Goal: Task Accomplishment & Management: Manage account settings

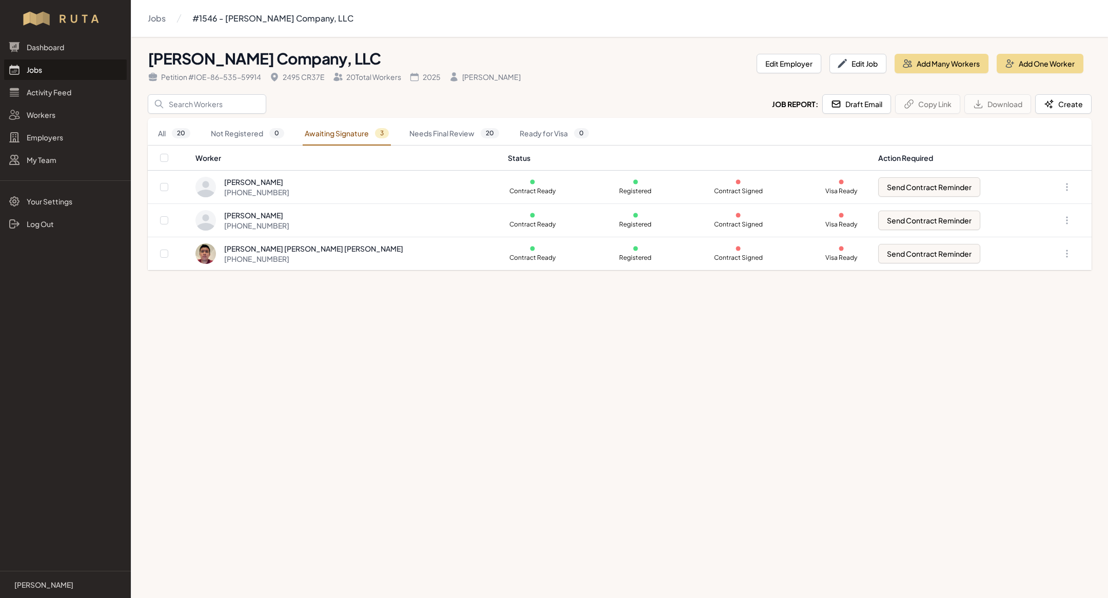
click at [60, 76] on link "Jobs" at bounding box center [65, 69] width 123 height 21
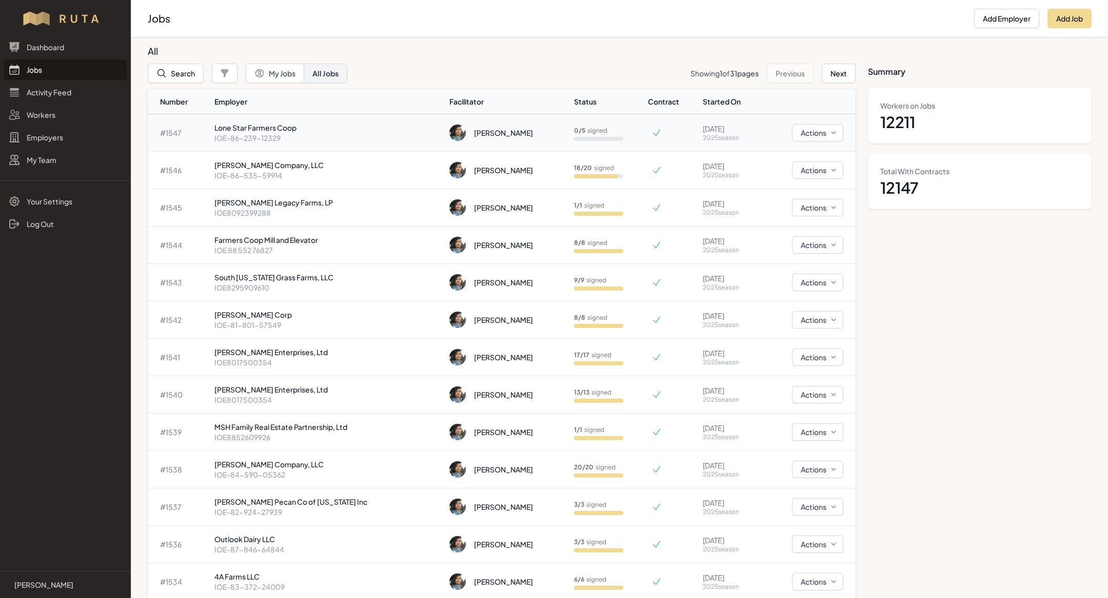
click at [289, 132] on p "Lone Star Farmers Coop" at bounding box center [327, 128] width 227 height 10
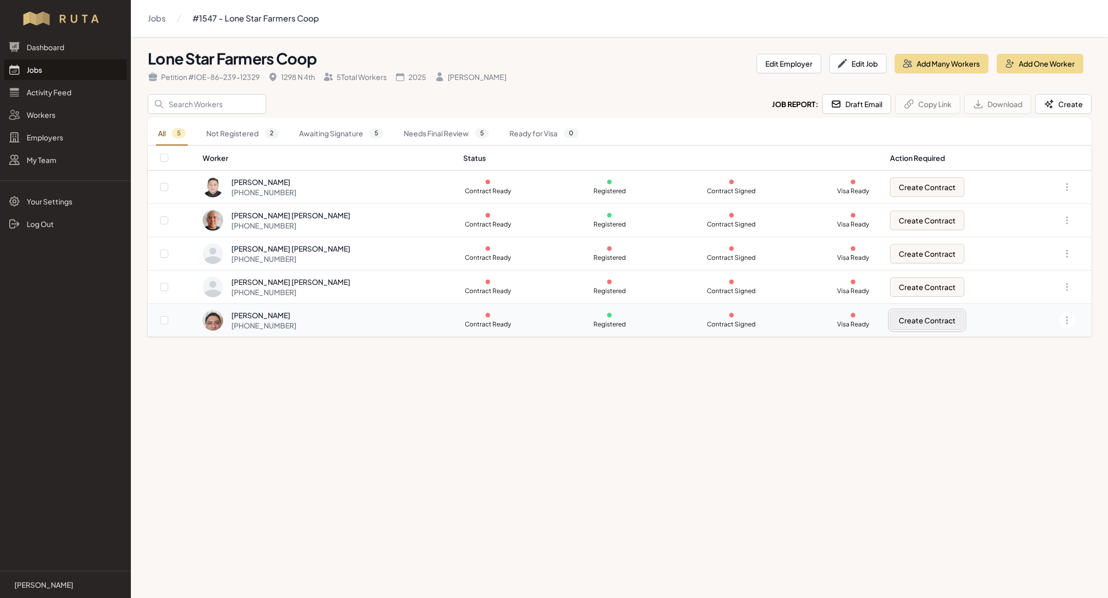
click at [913, 322] on button "Create Contract" at bounding box center [927, 320] width 74 height 19
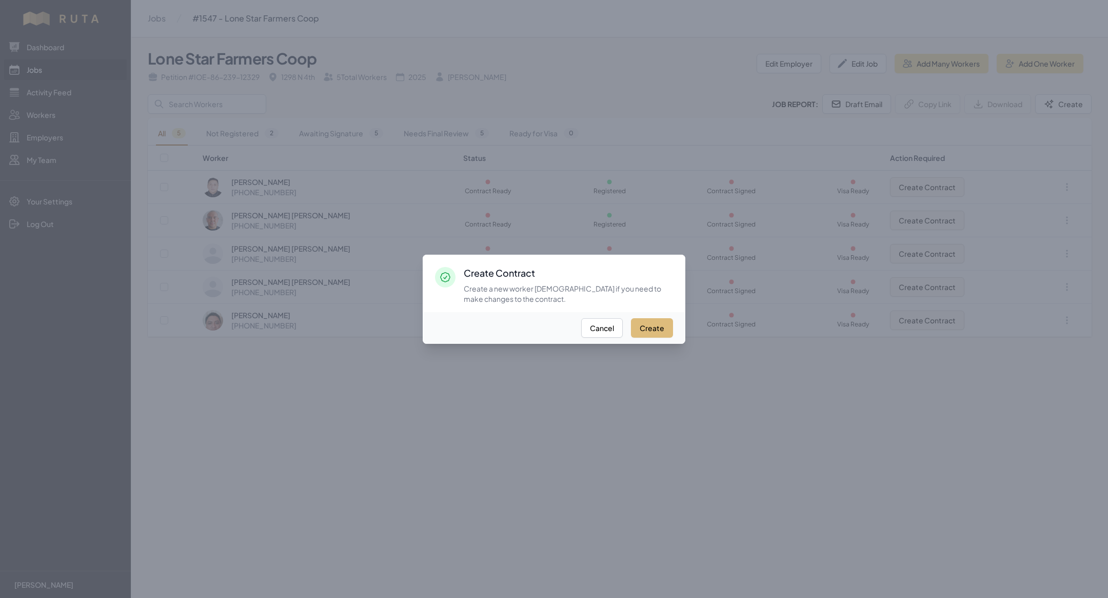
click at [650, 329] on button "Create" at bounding box center [652, 327] width 42 height 19
click at [729, 416] on div at bounding box center [554, 299] width 1108 height 598
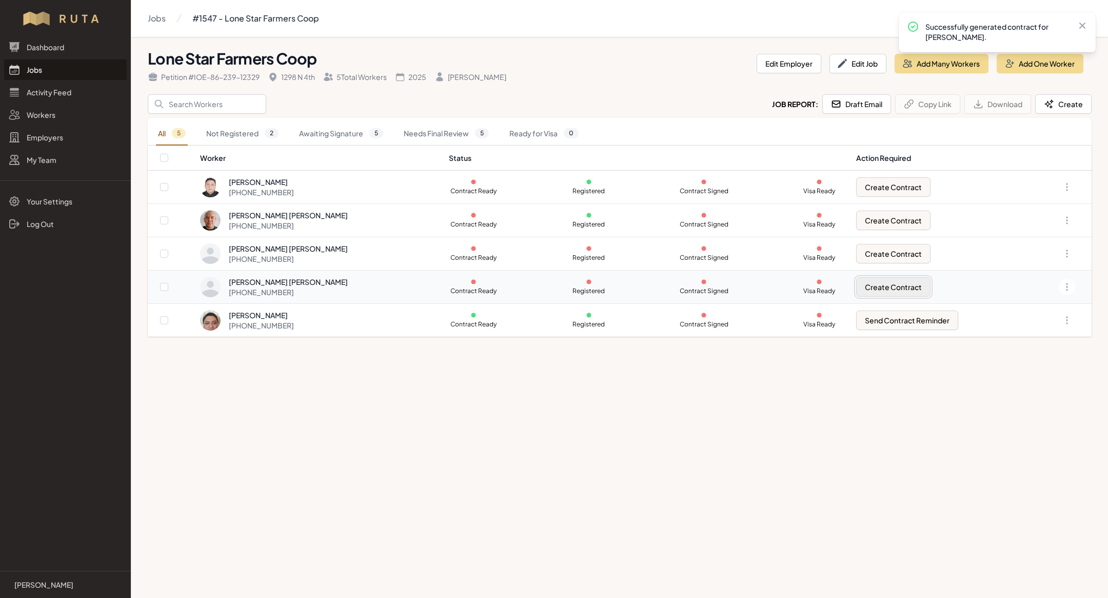
click at [884, 289] on button "Create Contract" at bounding box center [893, 286] width 74 height 19
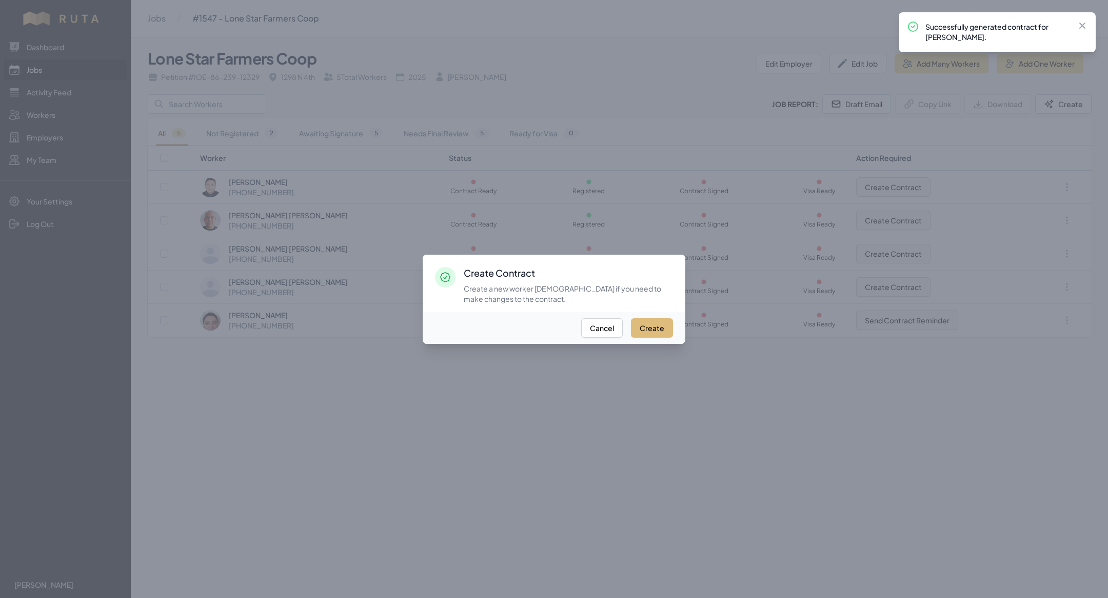
click at [660, 325] on button "Create" at bounding box center [652, 327] width 42 height 19
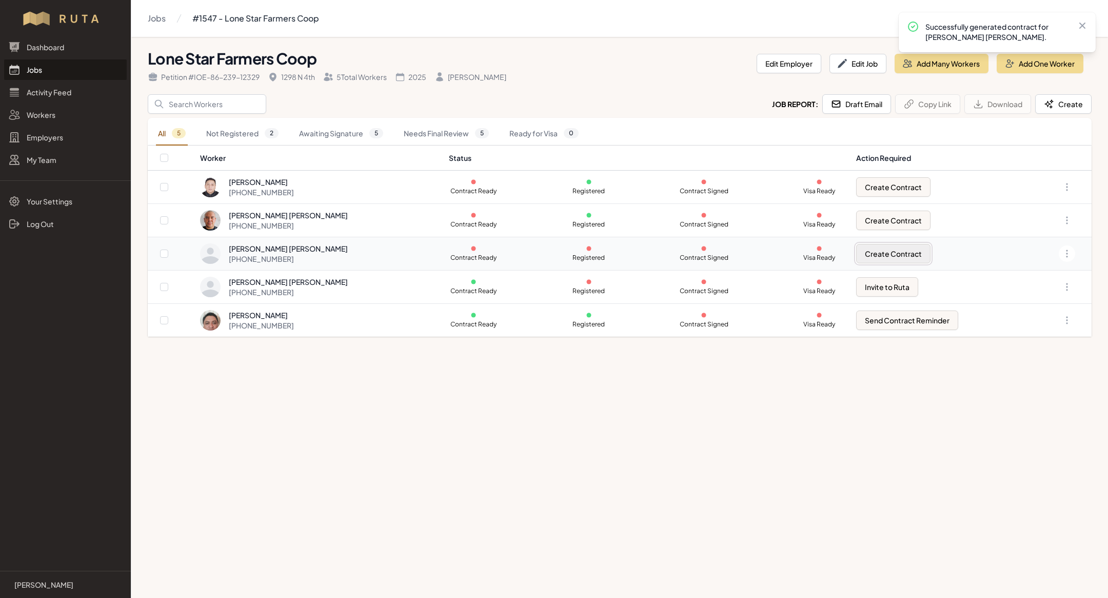
click at [886, 249] on button "Create Contract" at bounding box center [893, 253] width 74 height 19
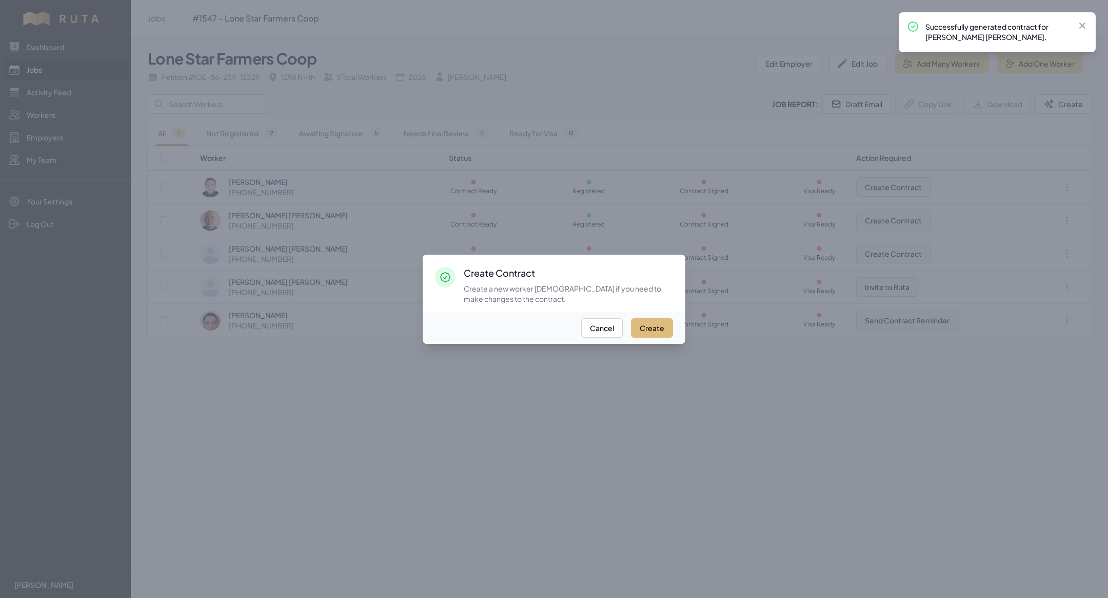
click at [660, 321] on button "Create" at bounding box center [652, 327] width 42 height 19
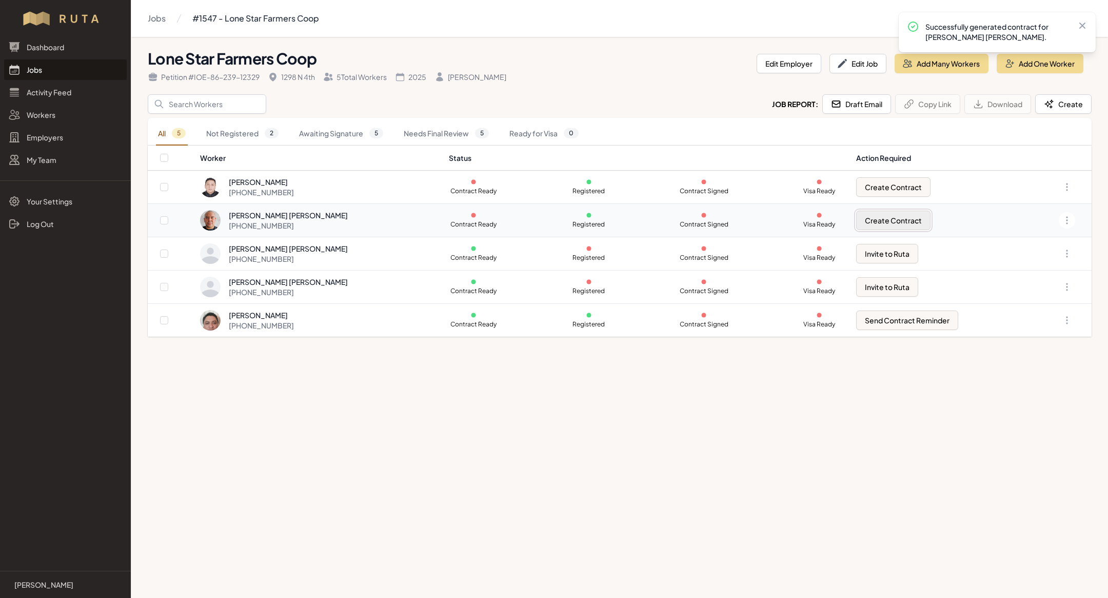
click at [867, 223] on button "Create Contract" at bounding box center [893, 220] width 74 height 19
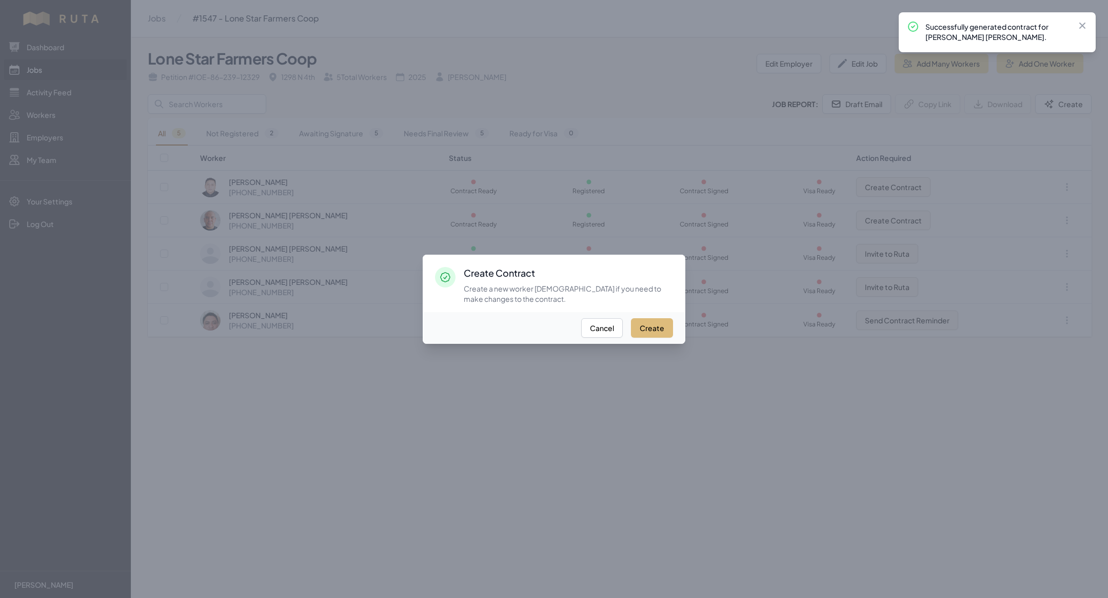
click at [660, 328] on button "Create" at bounding box center [652, 327] width 42 height 19
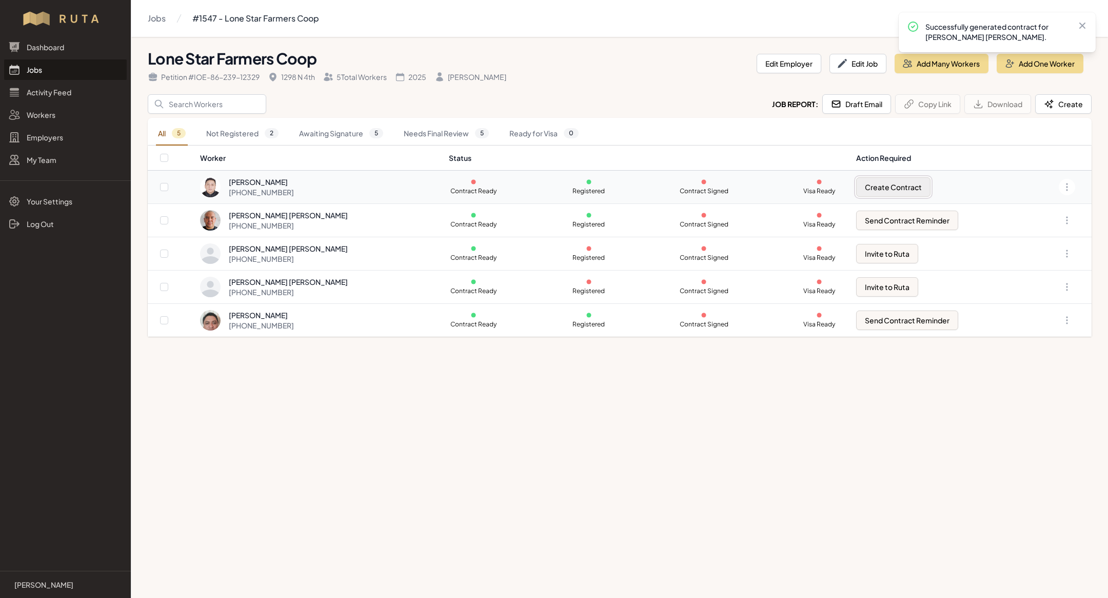
click at [908, 178] on button "Create Contract" at bounding box center [893, 186] width 74 height 19
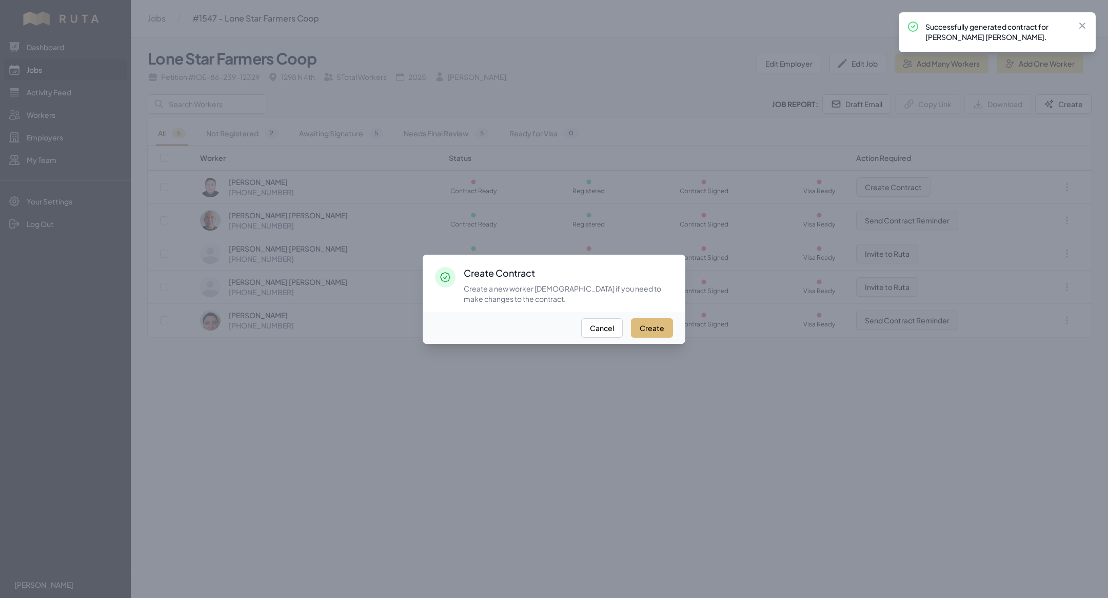
click at [659, 326] on button "Create" at bounding box center [652, 327] width 42 height 19
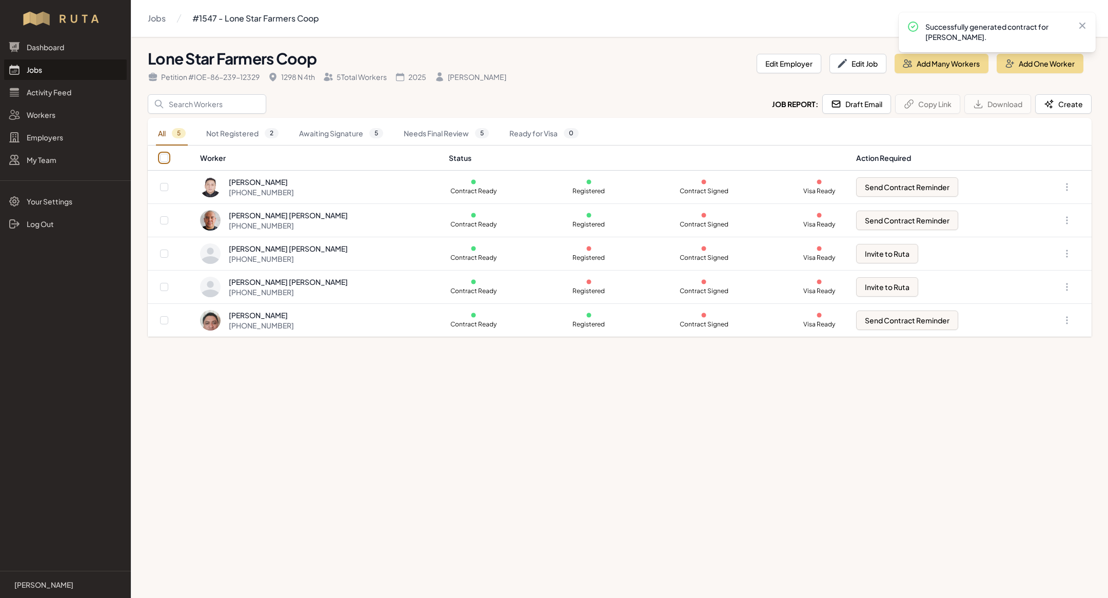
click at [164, 156] on input "checkbox" at bounding box center [164, 158] width 8 height 8
checkbox input "true"
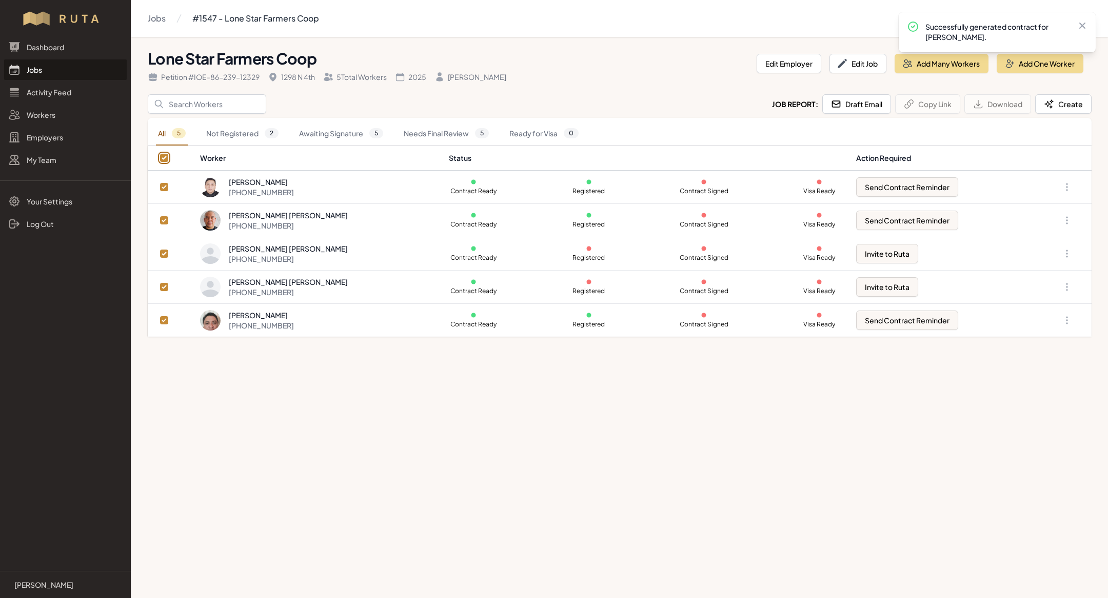
checkbox input "true"
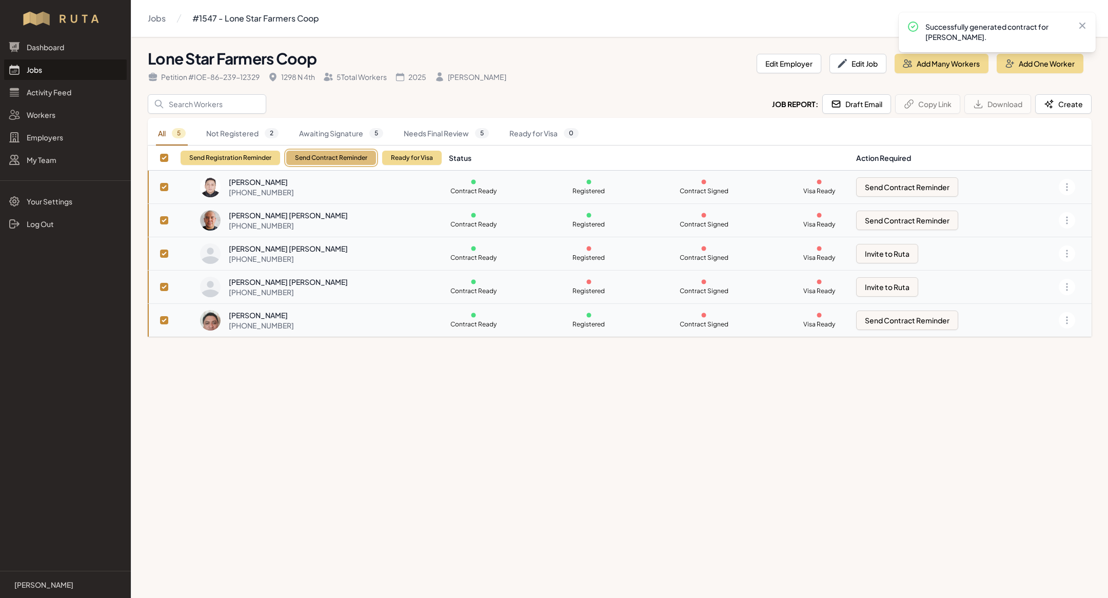
click at [328, 157] on button "Send Contract Reminder" at bounding box center [331, 158] width 90 height 14
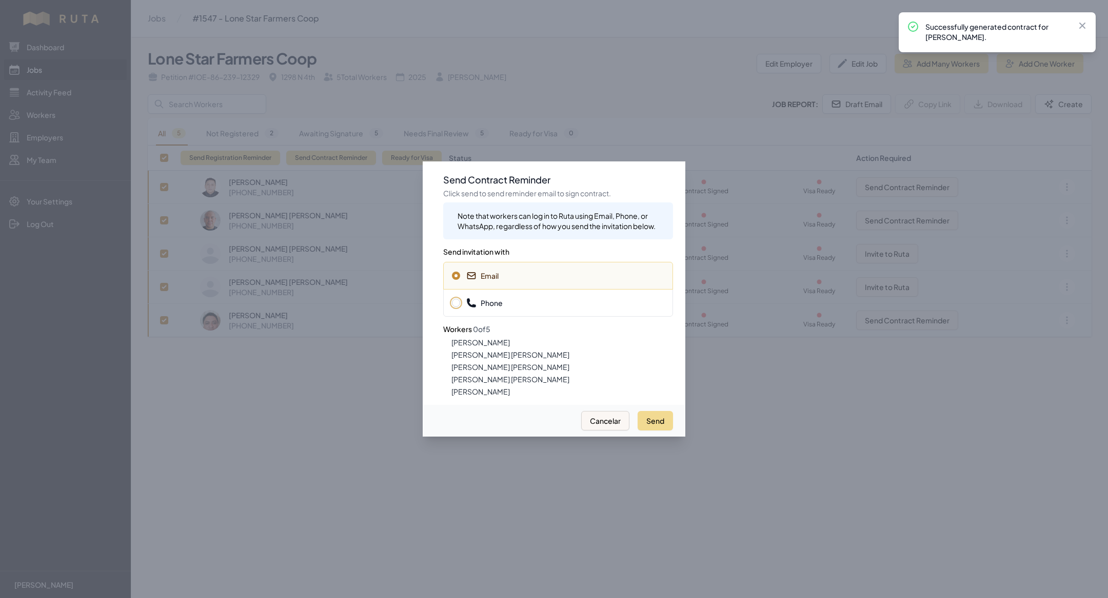
click at [530, 299] on span "Phone" at bounding box center [558, 303] width 212 height 10
click at [665, 424] on button "Send" at bounding box center [654, 420] width 35 height 19
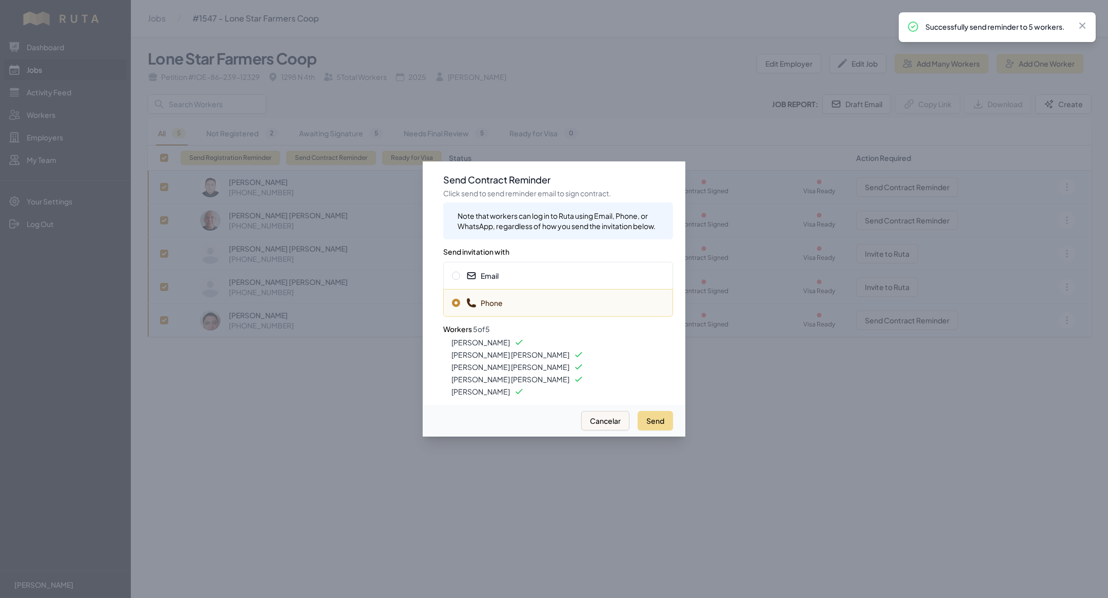
click at [576, 270] on div "Email" at bounding box center [558, 276] width 230 height 28
click at [651, 418] on button "Send" at bounding box center [654, 420] width 35 height 19
click at [316, 519] on div at bounding box center [554, 299] width 1108 height 598
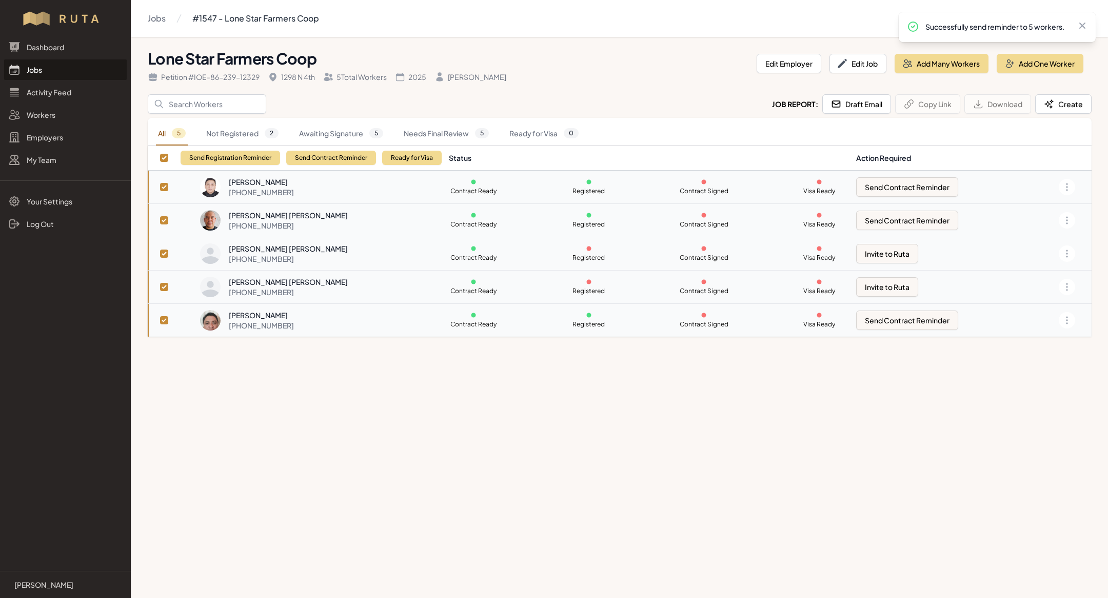
click at [75, 70] on link "Jobs" at bounding box center [65, 69] width 123 height 21
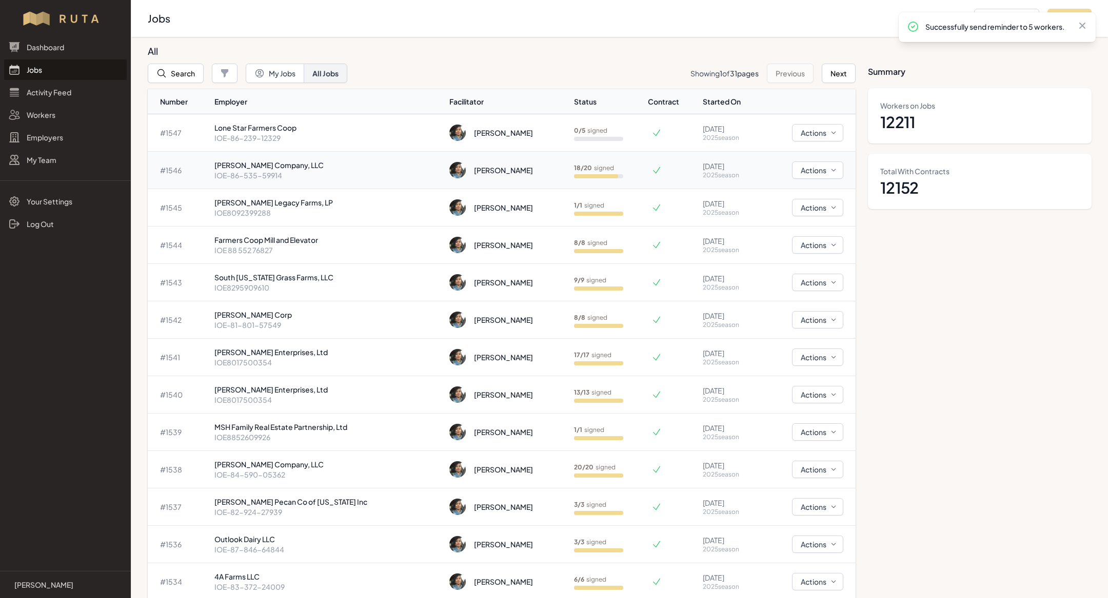
click at [297, 178] on p "IOE-86-535-59914" at bounding box center [327, 175] width 227 height 10
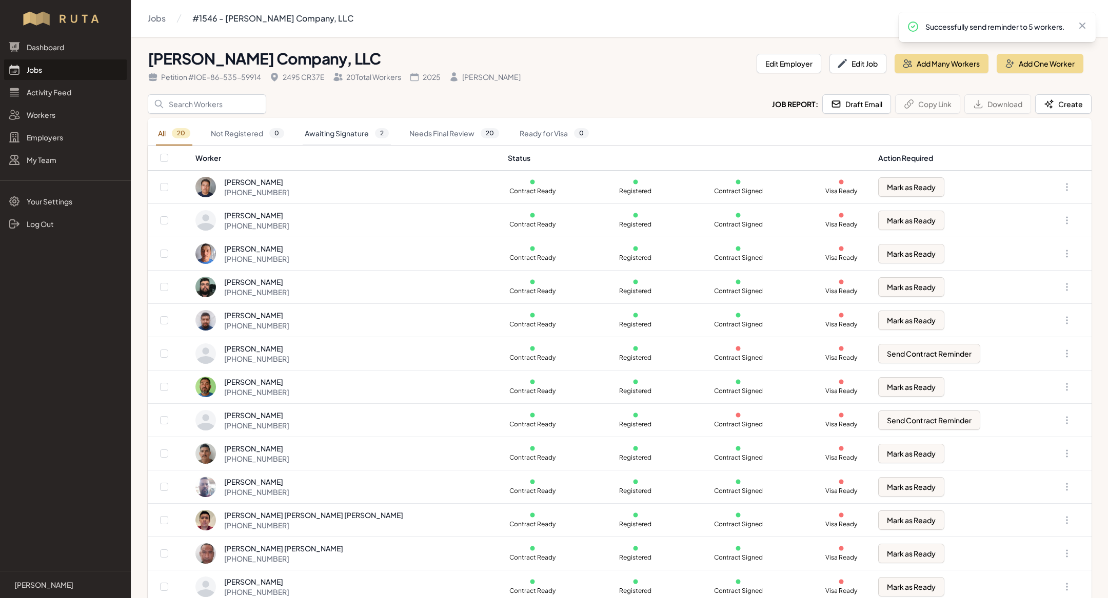
click at [364, 135] on link "Awaiting Signature 2" at bounding box center [347, 134] width 88 height 24
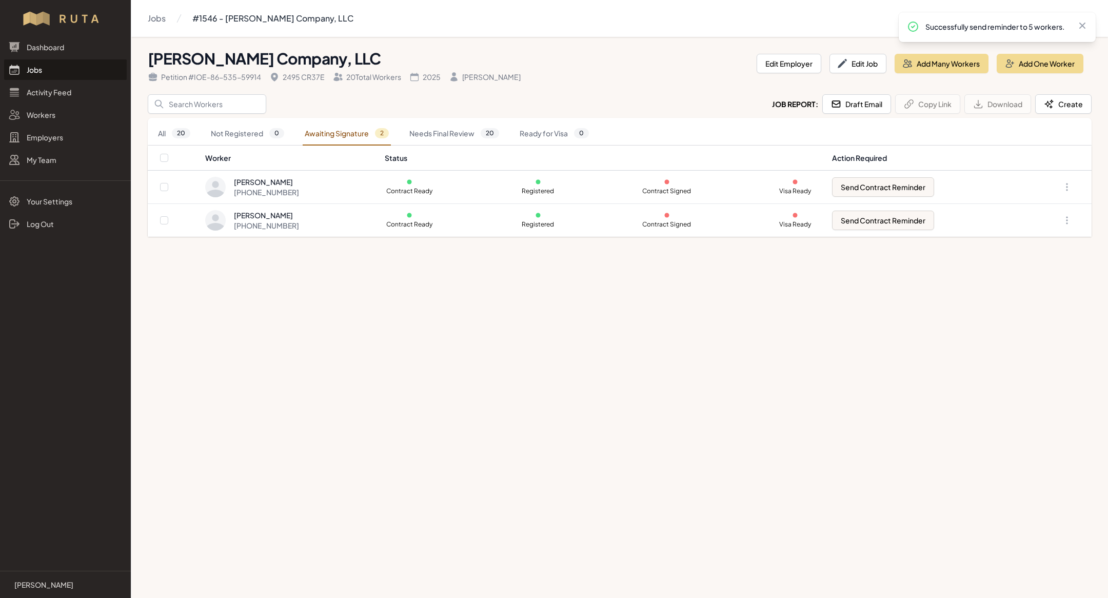
click at [47, 72] on link "Jobs" at bounding box center [65, 69] width 123 height 21
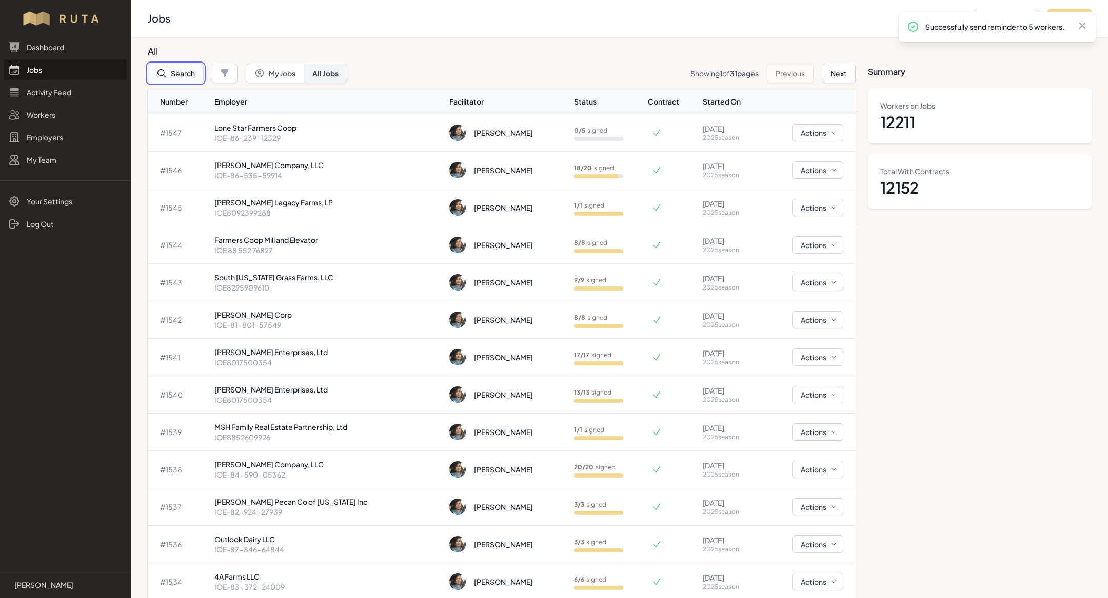
click at [192, 77] on button "Search" at bounding box center [176, 73] width 56 height 19
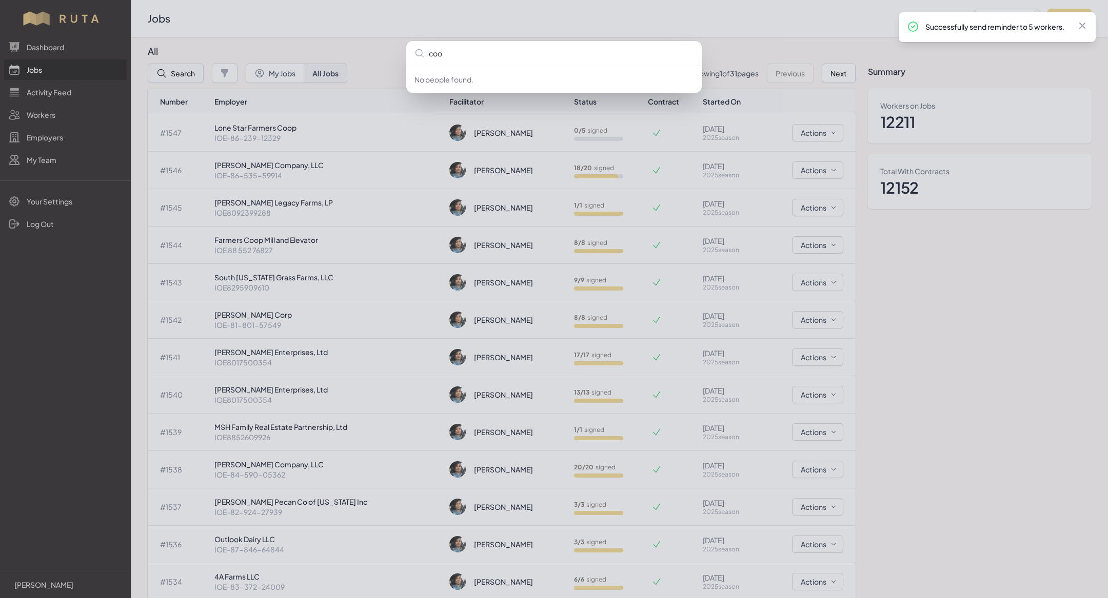
type input "cook"
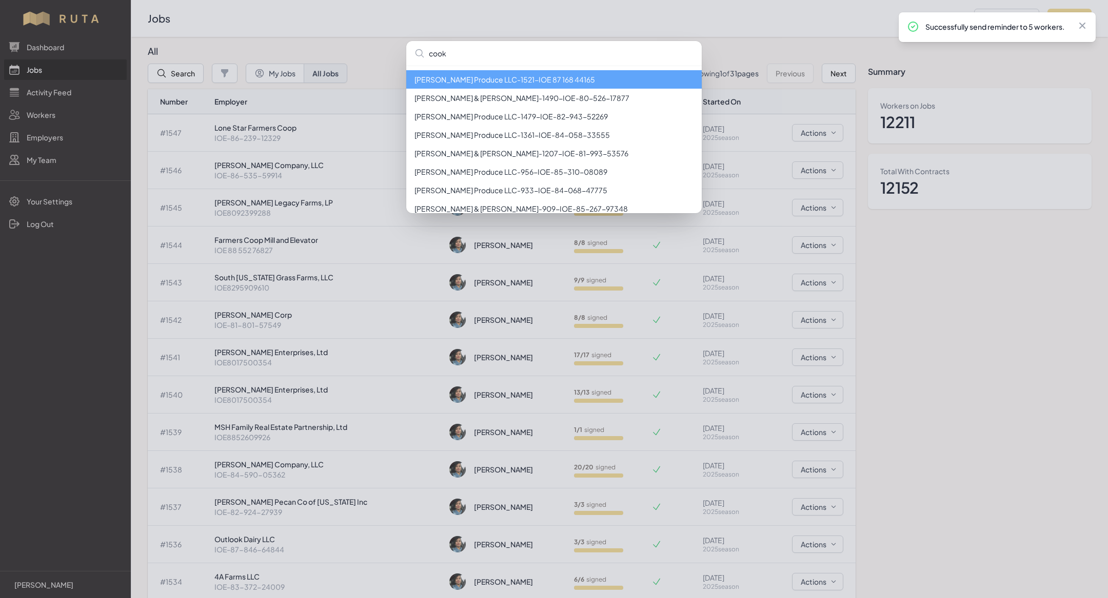
click at [520, 87] on li "[PERSON_NAME] Produce LLC - 1521 - IOE 87 168 44165" at bounding box center [553, 79] width 295 height 18
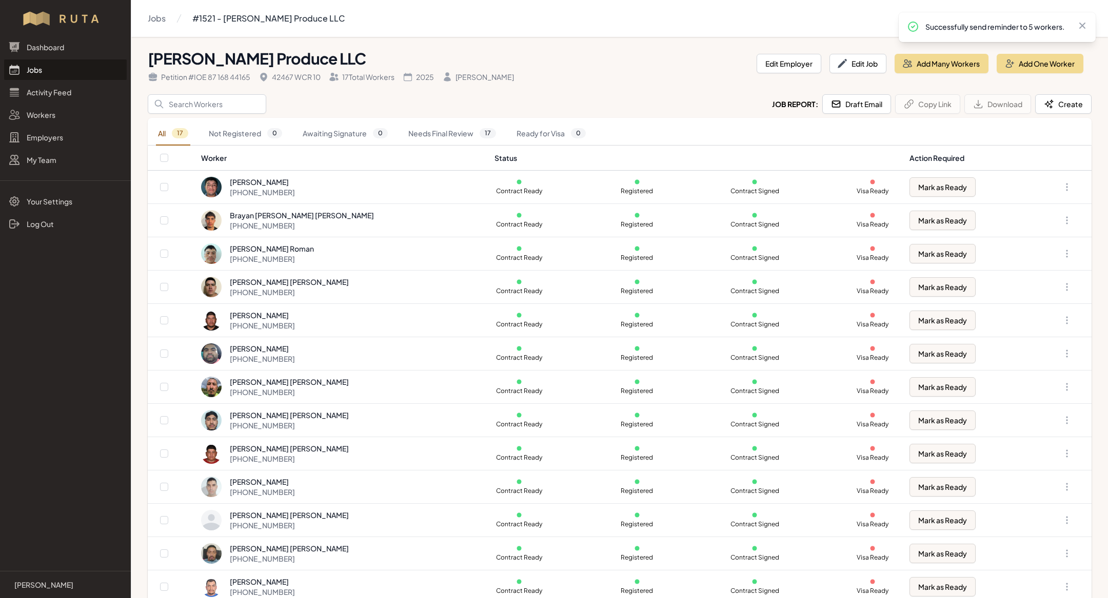
click at [36, 71] on link "Jobs" at bounding box center [65, 69] width 123 height 21
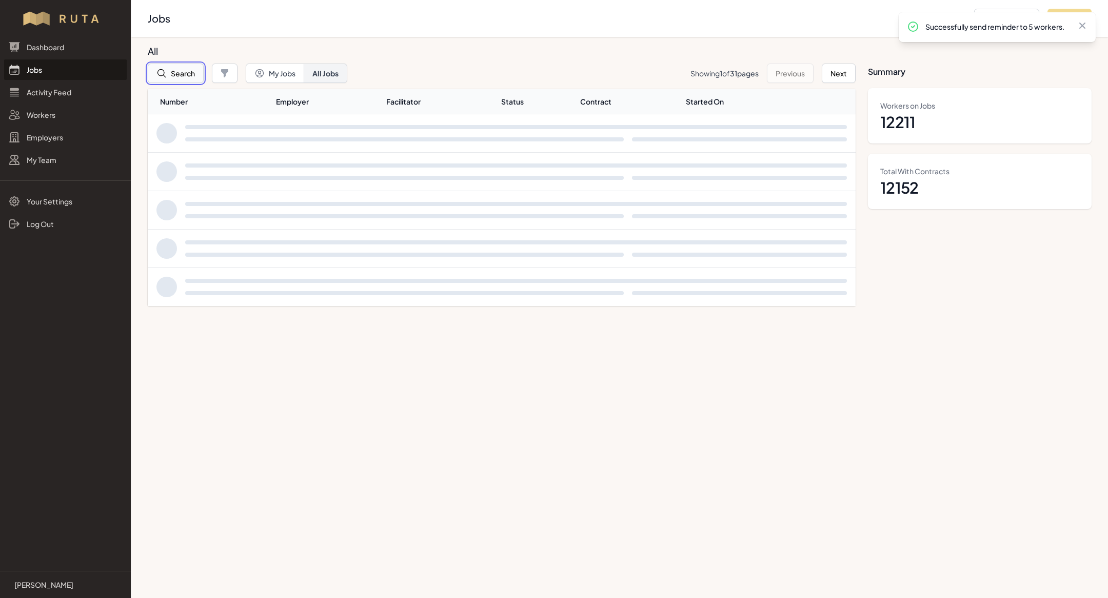
click at [171, 76] on button "Search" at bounding box center [176, 73] width 56 height 19
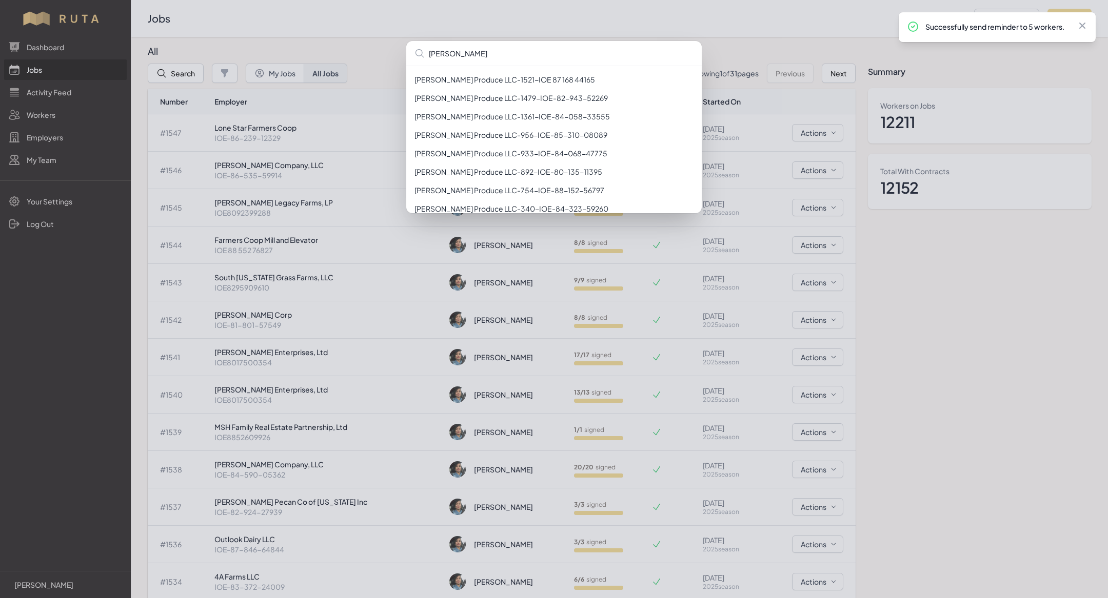
type input "[PERSON_NAME]"
click at [367, 94] on div "[PERSON_NAME] Produce LLC - 1521 - IOE 87 168 44165 [PERSON_NAME] Produce LLC -…" at bounding box center [554, 299] width 1108 height 598
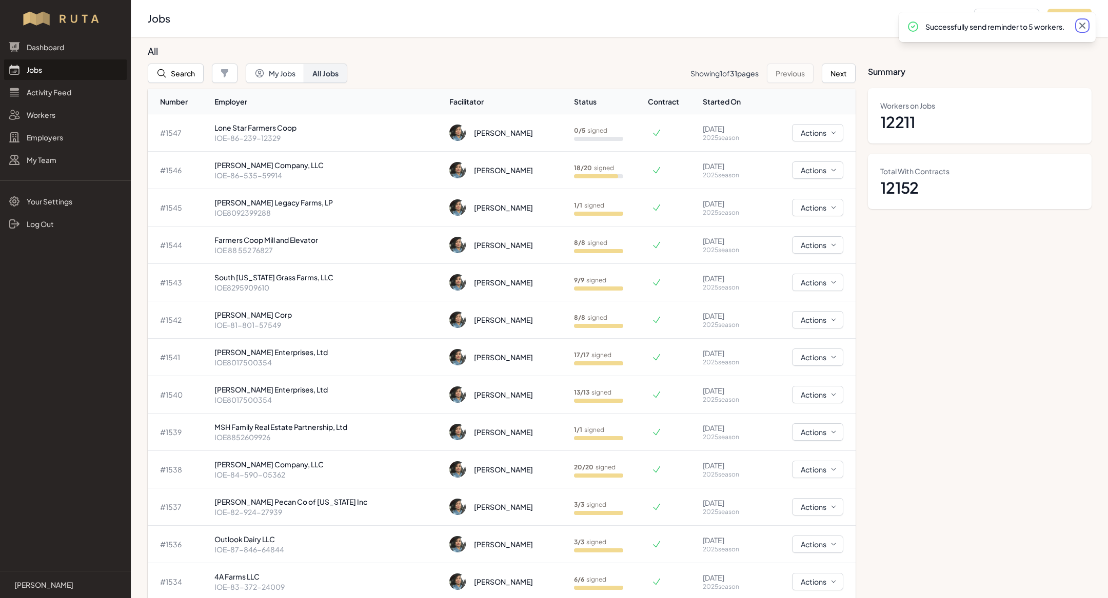
click at [1080, 27] on icon at bounding box center [1082, 26] width 6 height 6
click at [1080, 27] on button "Add Job" at bounding box center [1069, 18] width 44 height 19
select select "2023"
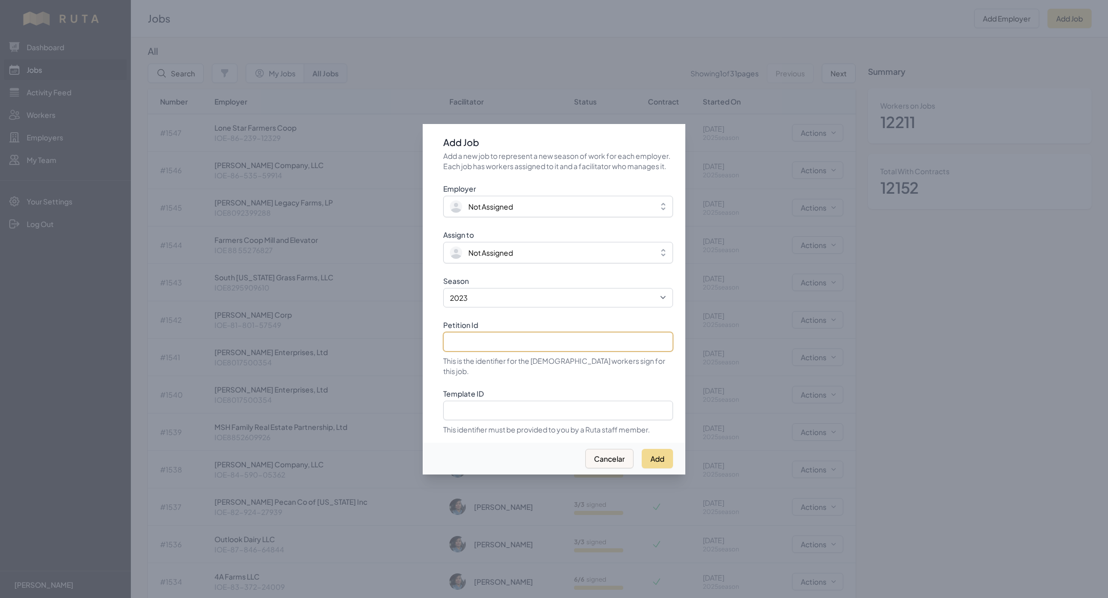
click at [545, 345] on input "Petition Id" at bounding box center [558, 341] width 230 height 19
type input "V"
paste input "IOE-80-604-48620"
type input "IOE-80-604-48620"
click at [531, 294] on select "2021 2022 2023 2024 2025" at bounding box center [558, 297] width 230 height 19
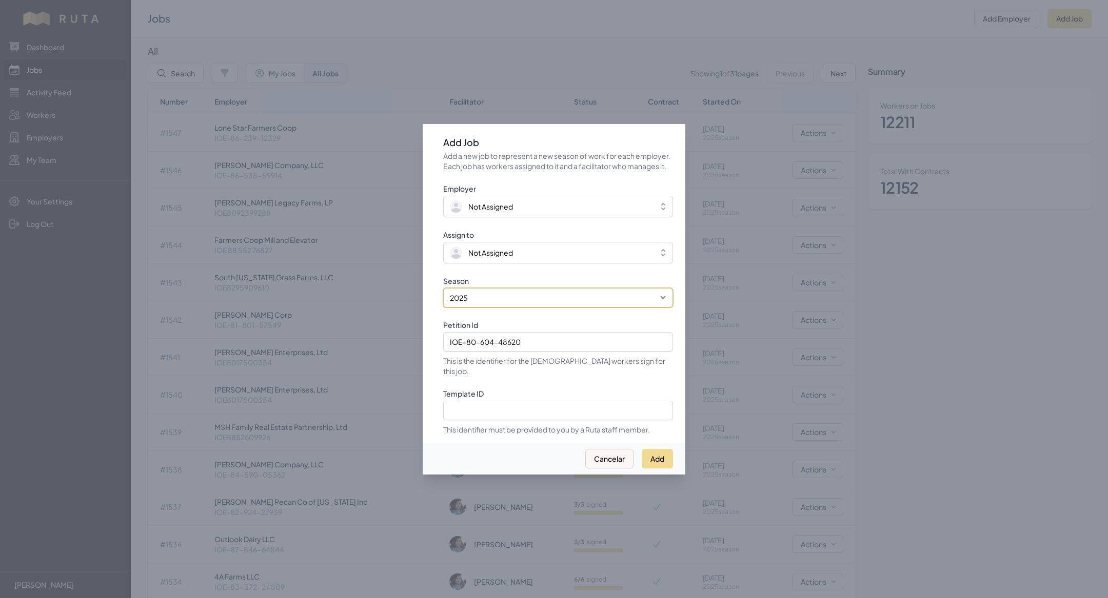
click at [443, 293] on select "2021 2022 2023 2024 2025" at bounding box center [558, 297] width 230 height 19
click at [515, 271] on div "Employer Not Assigned Assign to Not Assigned Season 2021 2022 2023 2024 2025 Pe…" at bounding box center [558, 309] width 230 height 251
click at [517, 259] on span "Not Assigned" at bounding box center [551, 253] width 202 height 12
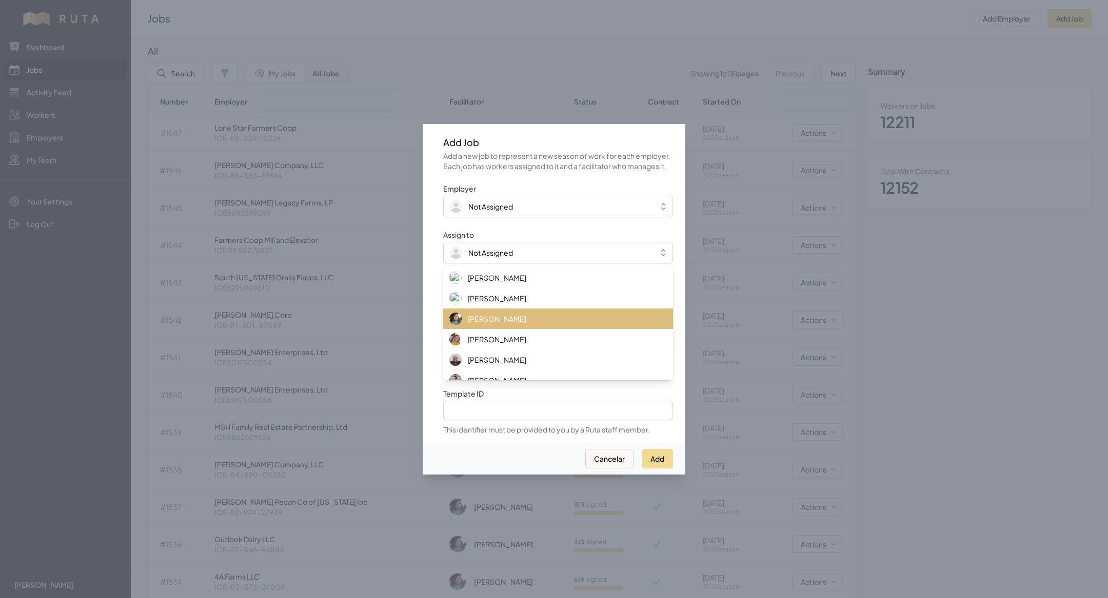
click at [504, 324] on span "[PERSON_NAME]" at bounding box center [497, 319] width 58 height 10
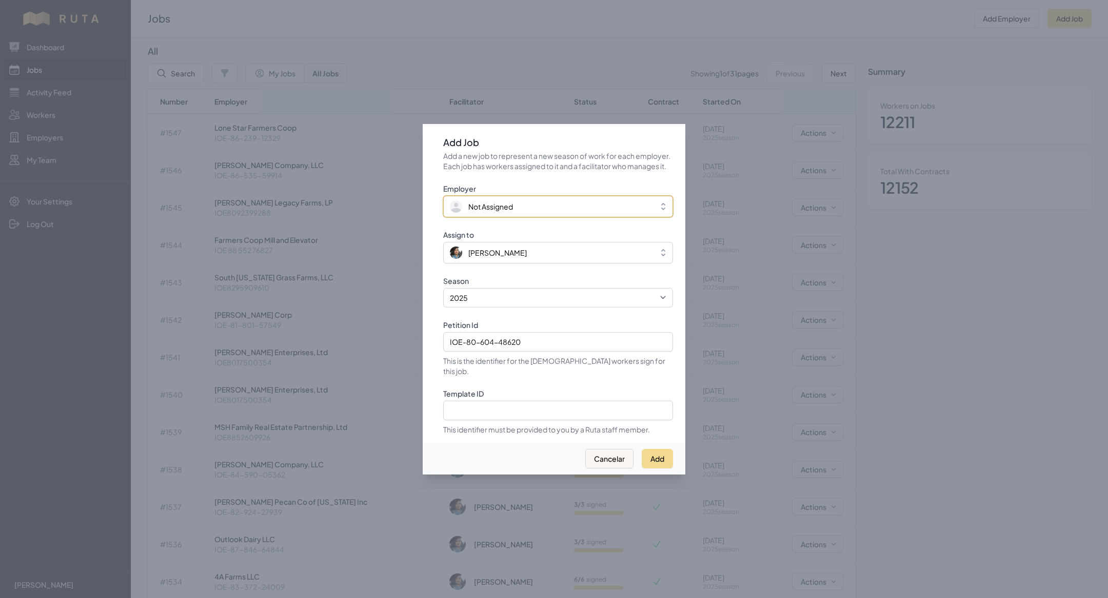
click at [503, 209] on span "Not Assigned" at bounding box center [490, 207] width 45 height 10
click at [655, 451] on button "Add" at bounding box center [656, 457] width 31 height 19
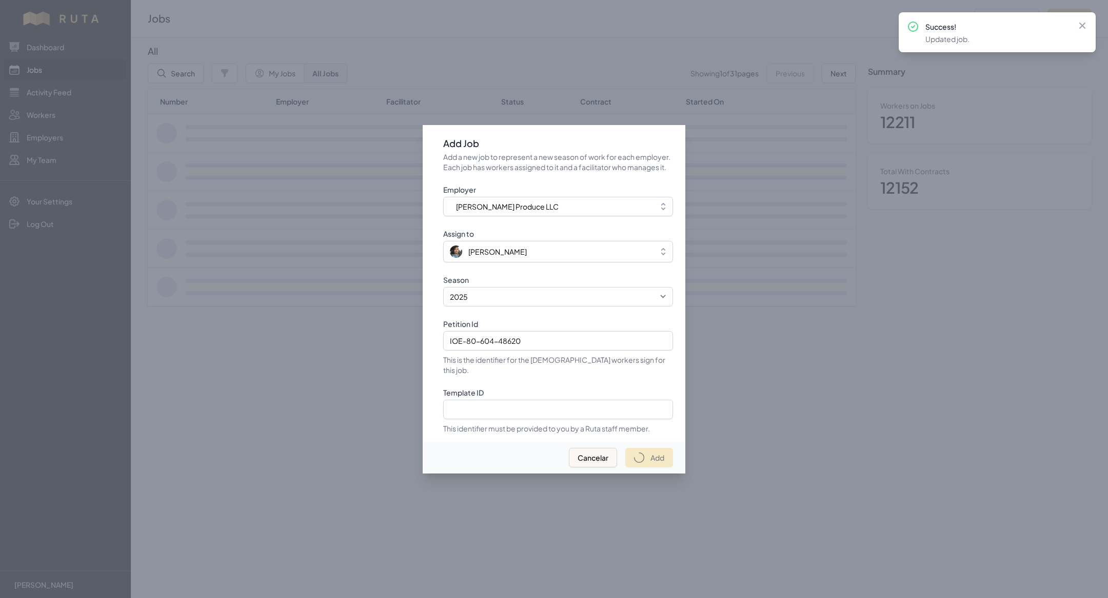
select select "2023"
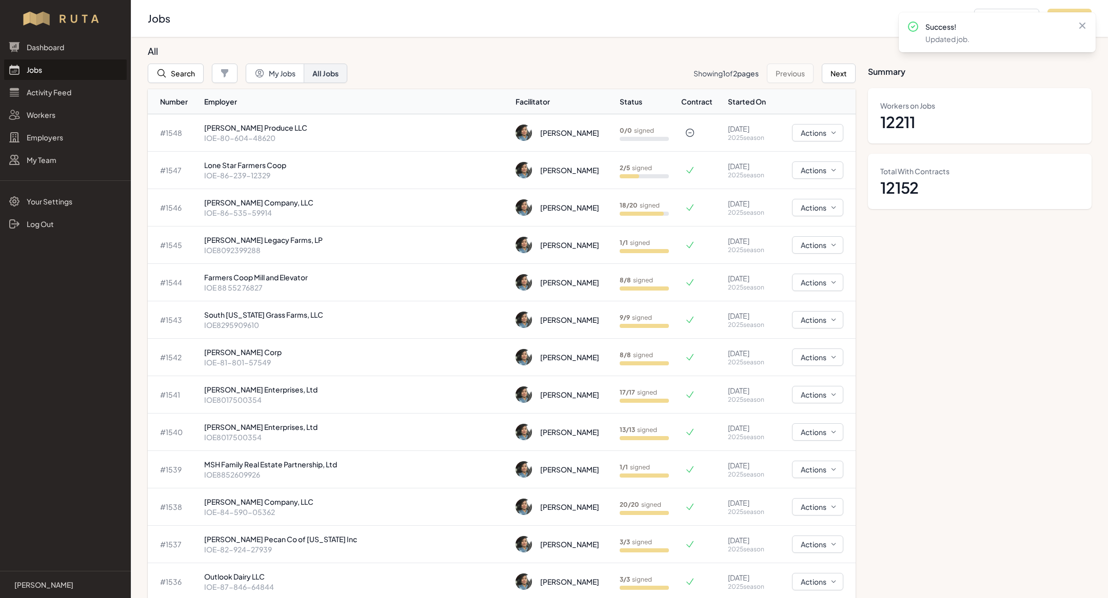
click at [462, 80] on form "Search Search My Jobs All Jobs Showing 1 of 2 pages Previous Next" at bounding box center [502, 73] width 708 height 19
click at [368, 132] on p "[PERSON_NAME] Produce LLC" at bounding box center [355, 128] width 303 height 10
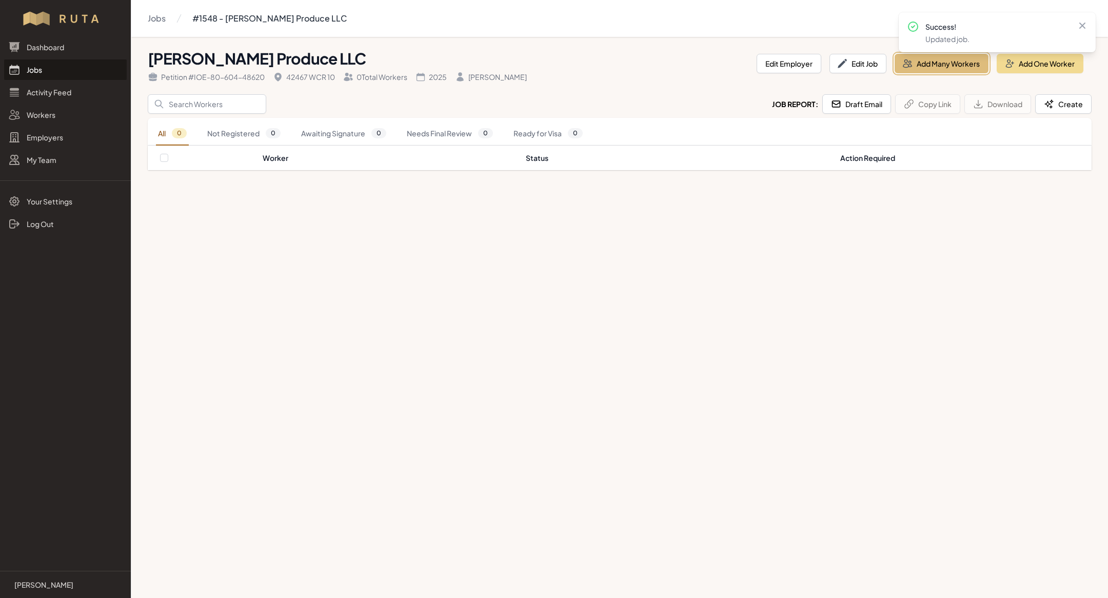
click at [950, 61] on button "Add Many Workers" at bounding box center [941, 63] width 94 height 19
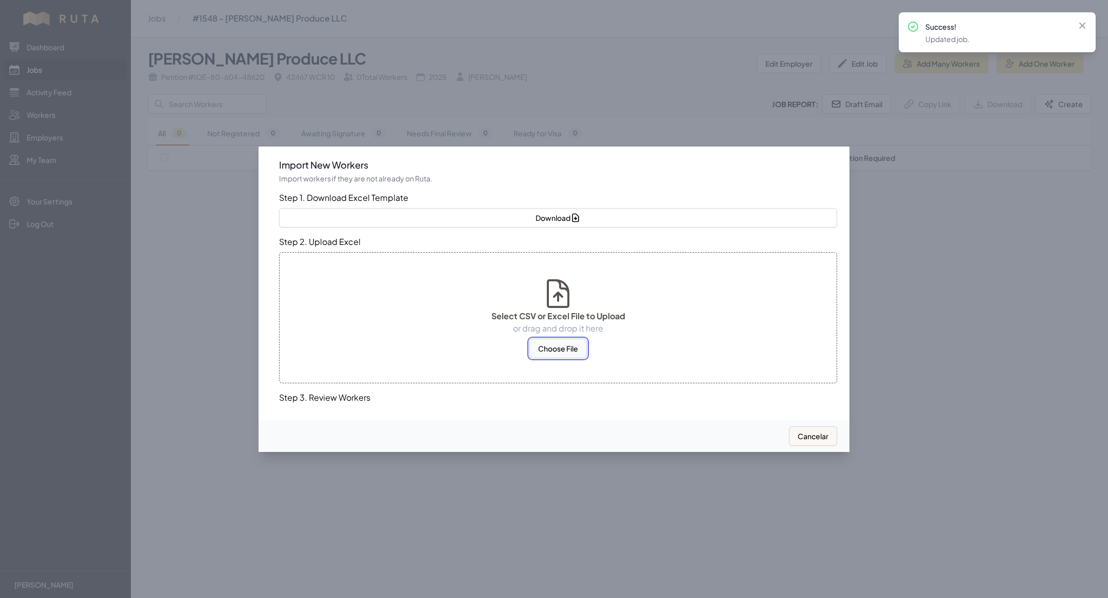
click at [571, 350] on button "Choose File" at bounding box center [557, 348] width 57 height 19
select select "MX"
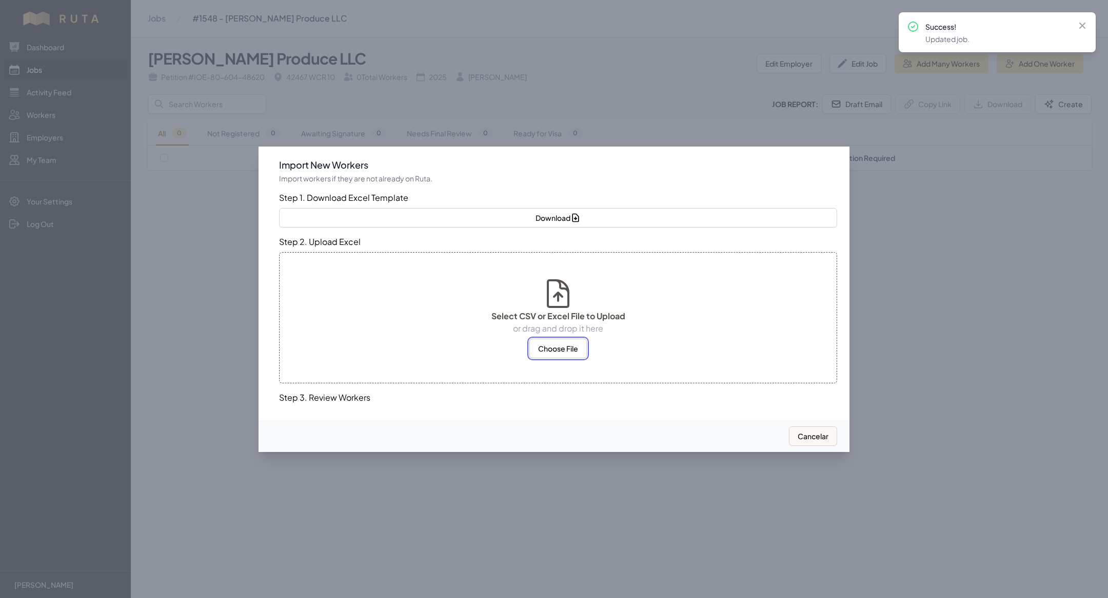
select select "MX"
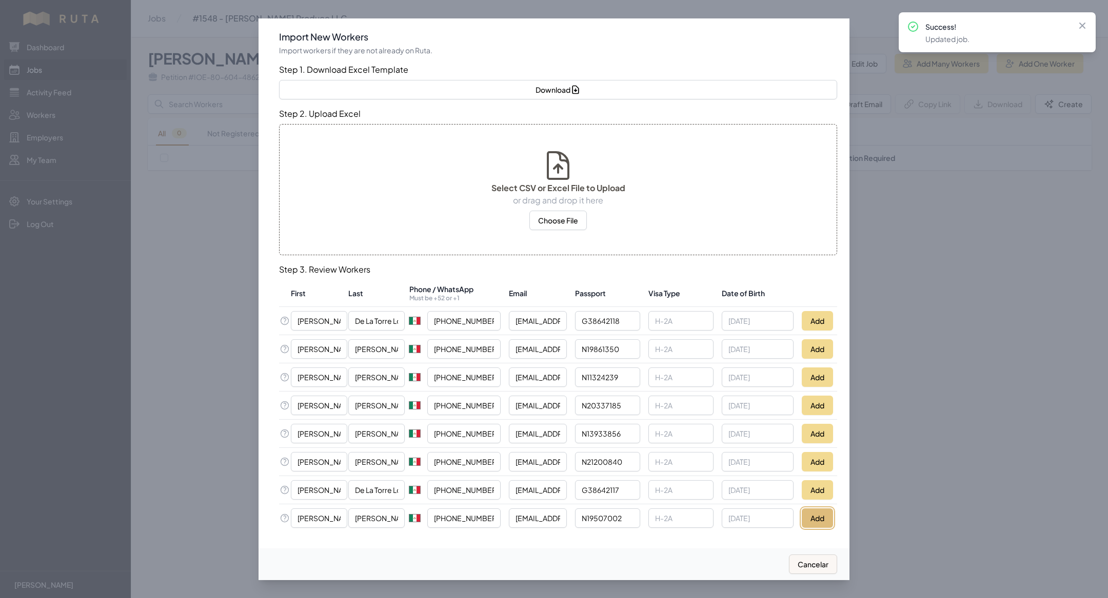
click at [816, 519] on button "Add" at bounding box center [816, 518] width 31 height 19
click at [816, 491] on button "Add" at bounding box center [816, 489] width 31 height 19
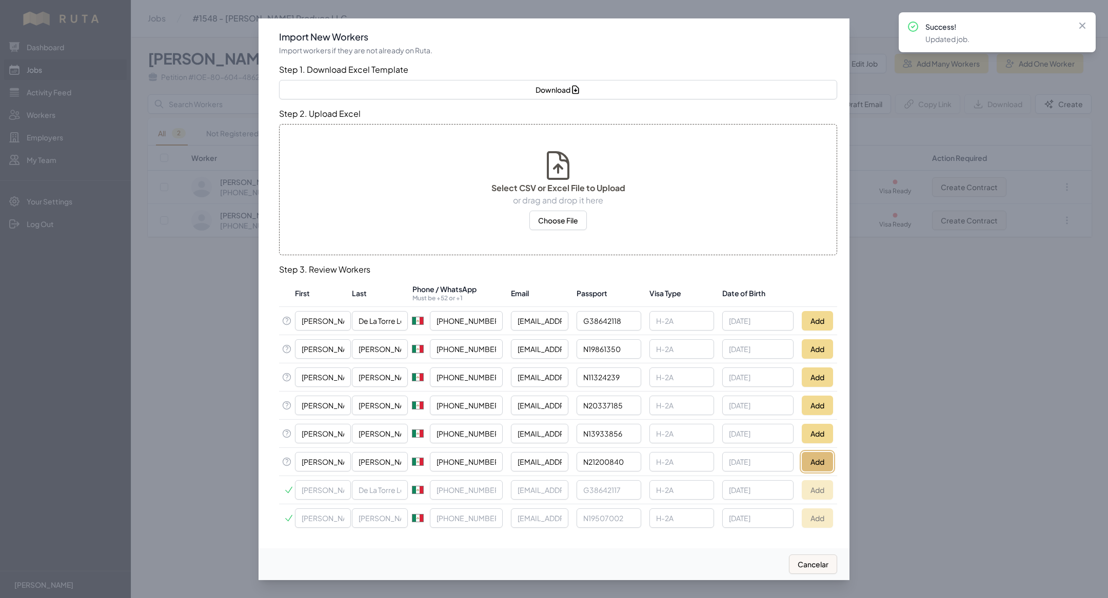
click at [819, 468] on button "Add" at bounding box center [816, 461] width 31 height 19
click at [822, 438] on button "Add" at bounding box center [816, 433] width 31 height 19
click at [826, 411] on button "Add" at bounding box center [816, 405] width 31 height 19
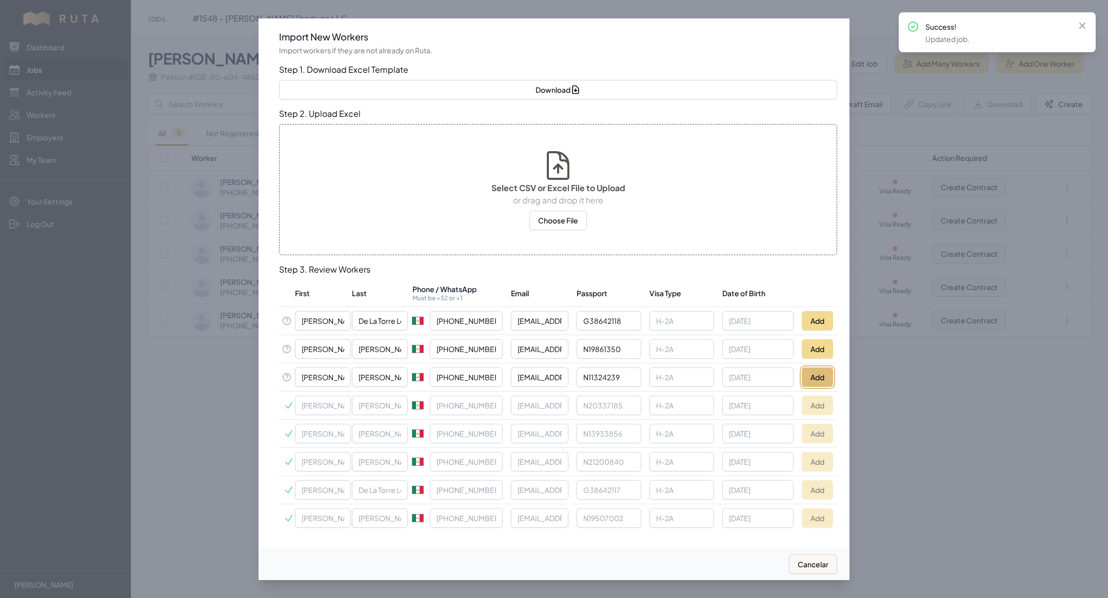
click at [826, 384] on button "Add" at bounding box center [816, 377] width 31 height 19
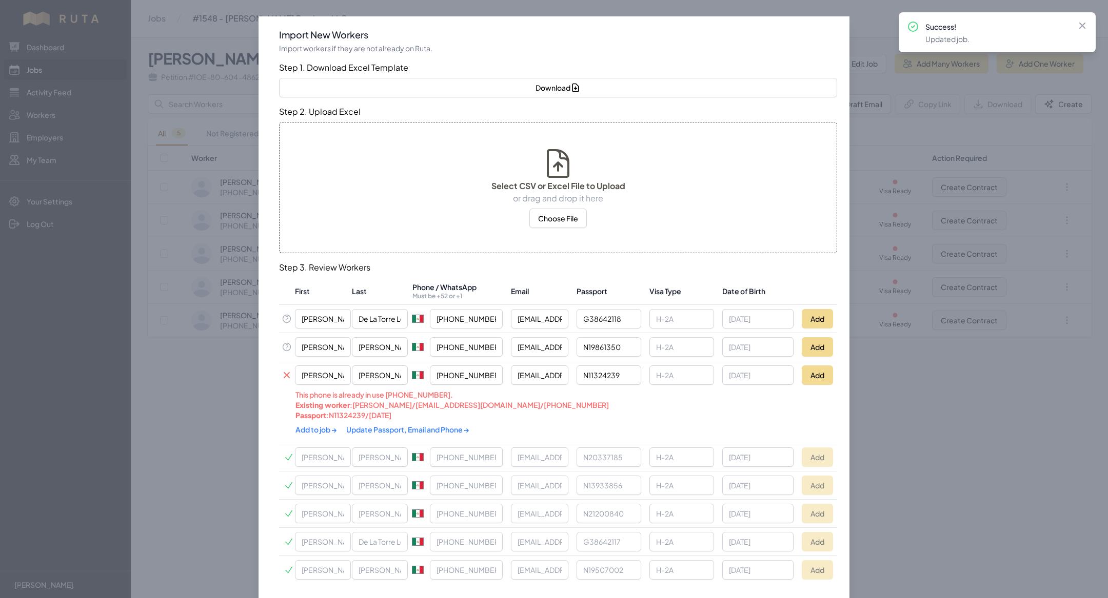
click at [386, 425] on link "Update Passport, Email and Phone →" at bounding box center [407, 429] width 123 height 9
click at [317, 429] on link "Add to job →" at bounding box center [316, 429] width 43 height 9
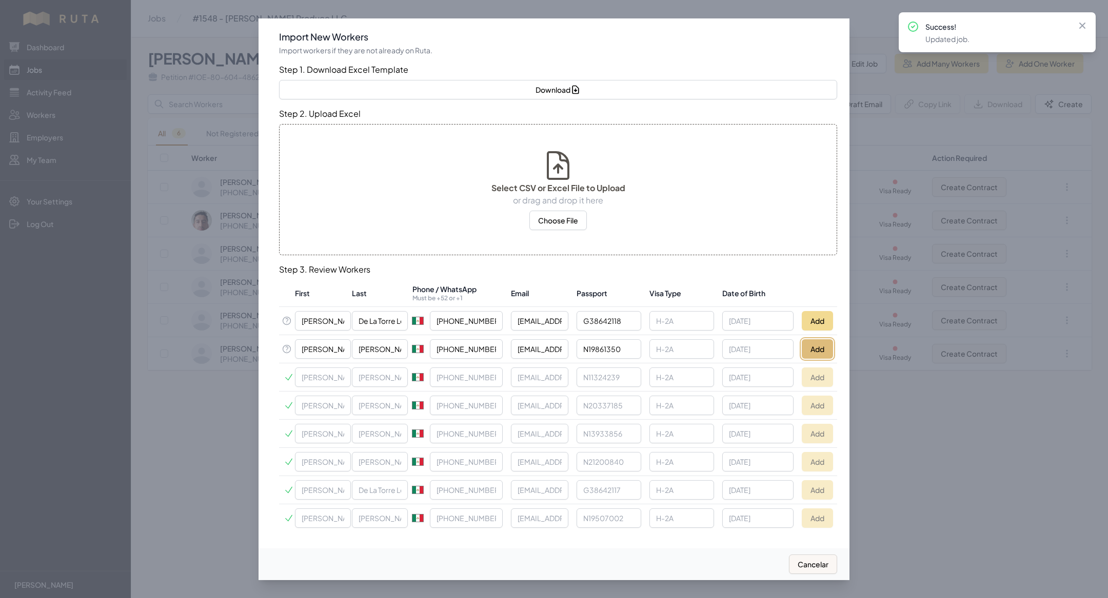
click at [810, 348] on button "Add" at bounding box center [816, 348] width 31 height 19
click at [820, 316] on button "Add" at bounding box center [816, 320] width 31 height 19
click at [183, 494] on div at bounding box center [554, 299] width 1108 height 598
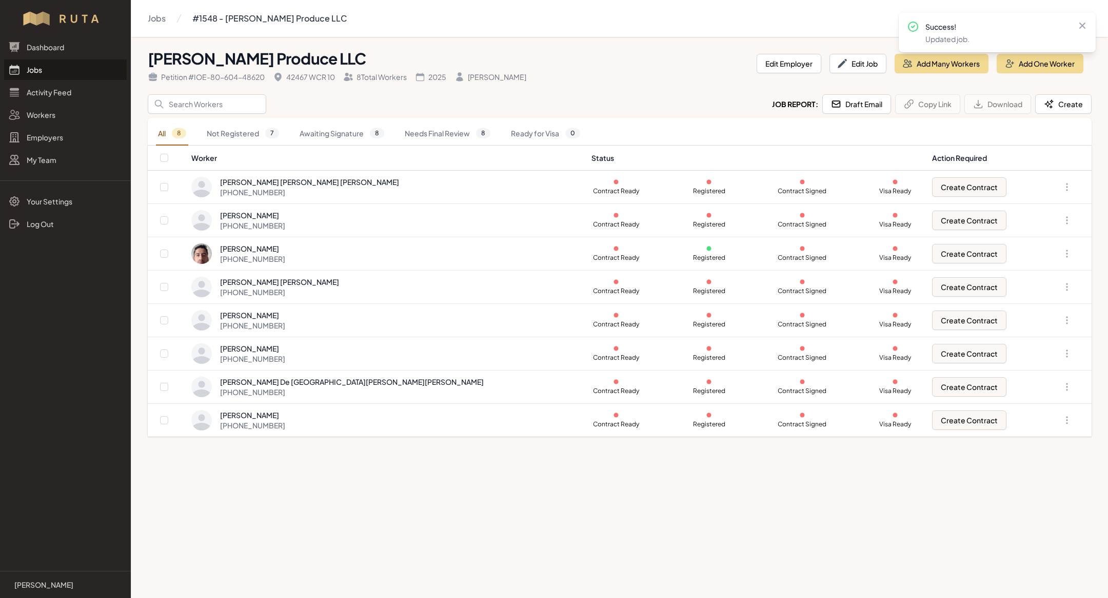
click at [64, 70] on link "Jobs" at bounding box center [65, 69] width 123 height 21
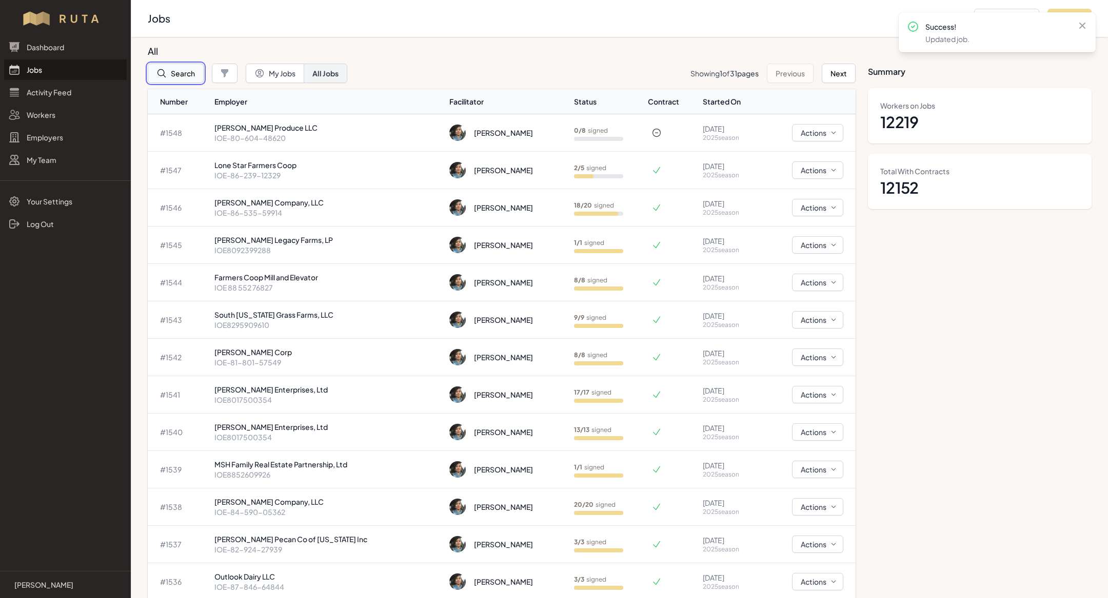
click at [193, 72] on button "Search" at bounding box center [176, 73] width 56 height 19
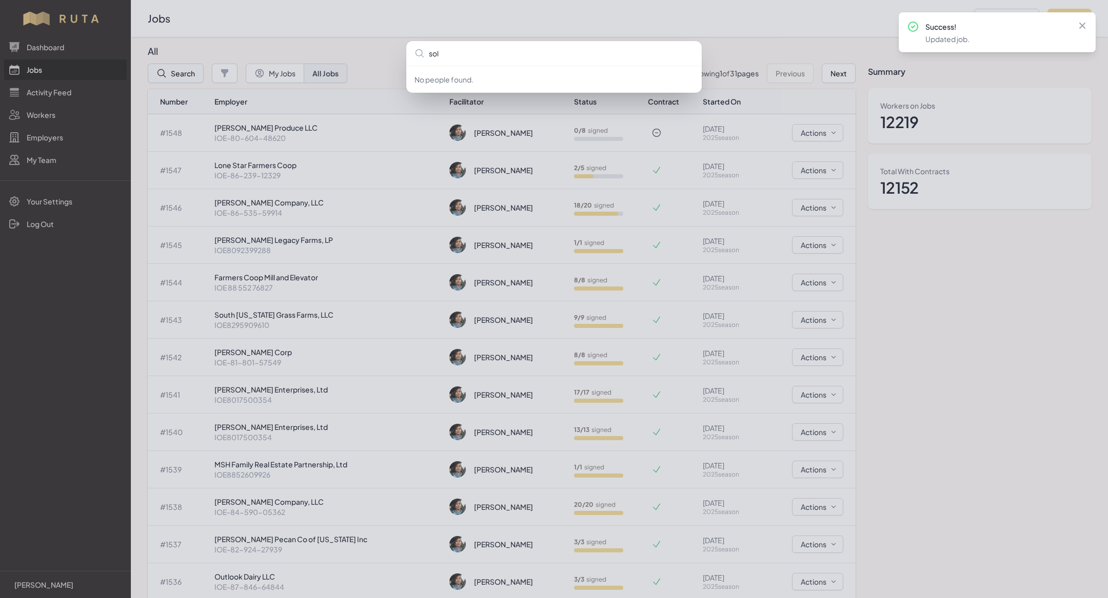
type input "solo"
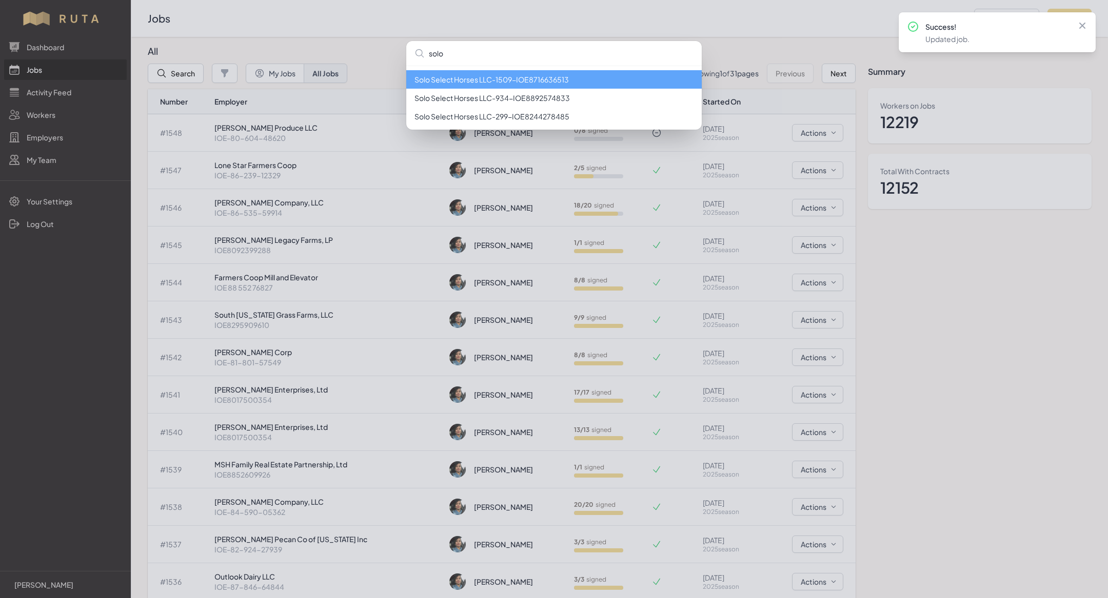
click at [506, 79] on li "Solo Select Horses LLC - 1509 - IOE8716636513" at bounding box center [553, 79] width 295 height 18
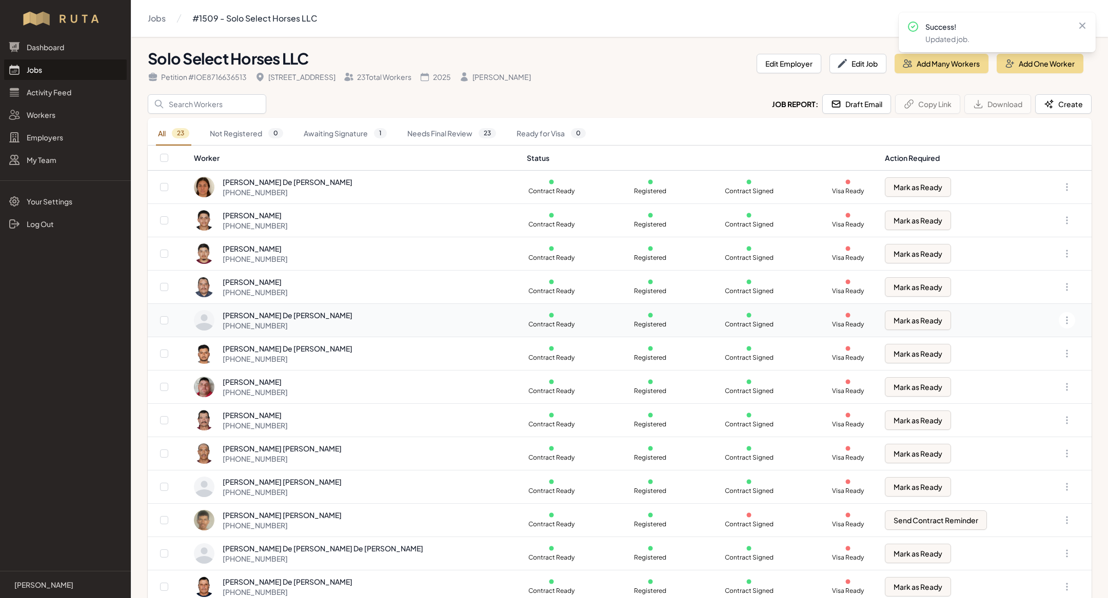
scroll to position [7, 0]
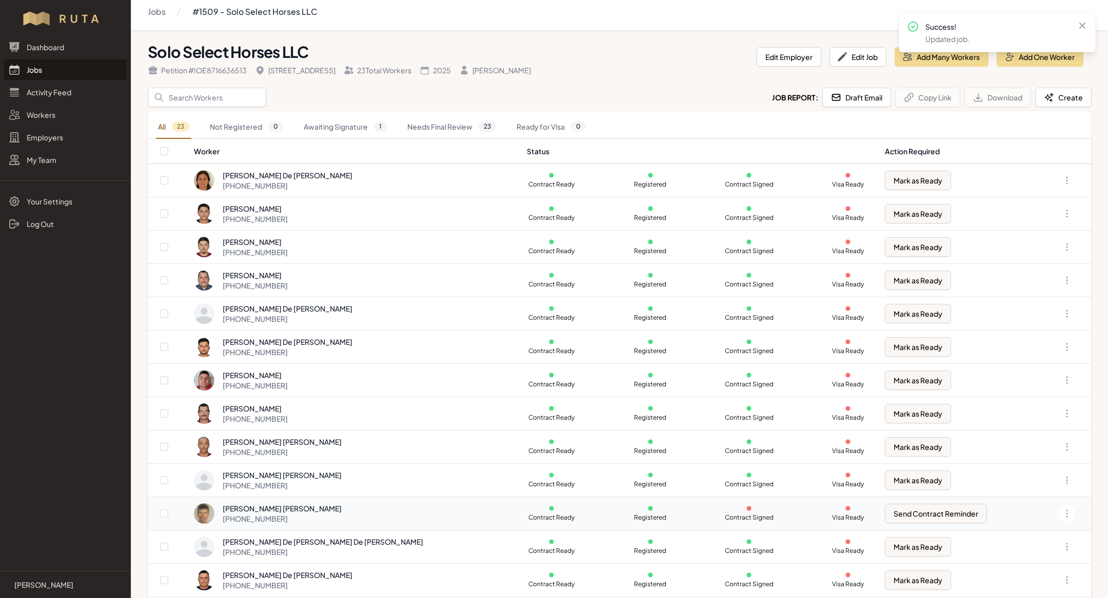
click at [352, 504] on div "[PERSON_NAME] [PERSON_NAME] [PHONE_NUMBER]" at bounding box center [354, 514] width 320 height 21
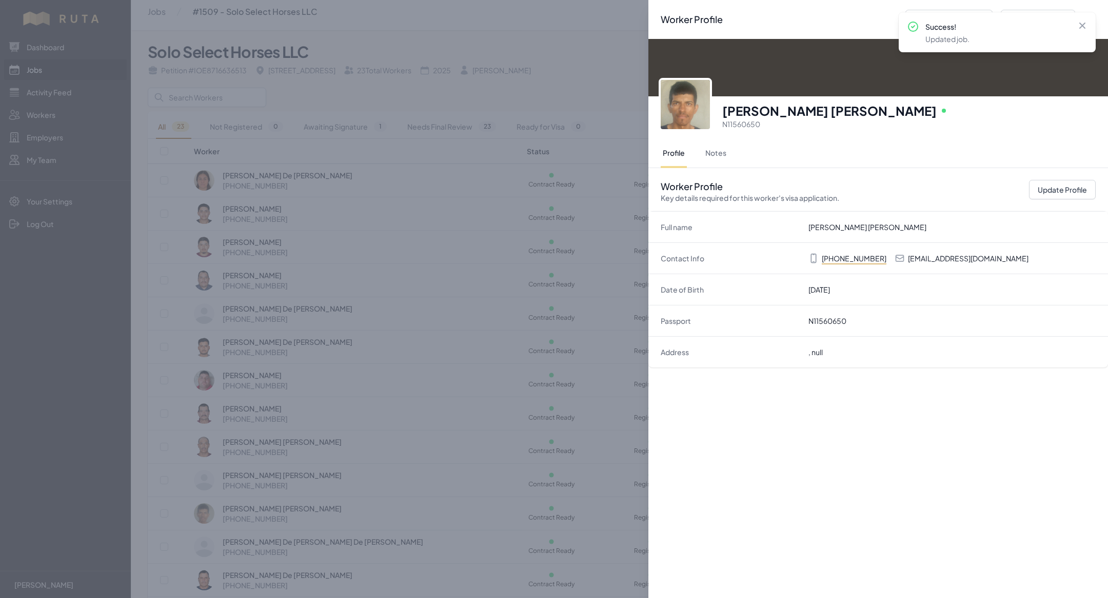
click at [434, 142] on div "Worker Profile Previous Worker Next Worker Close panel [PERSON_NAME] [PERSON_NA…" at bounding box center [554, 299] width 1108 height 598
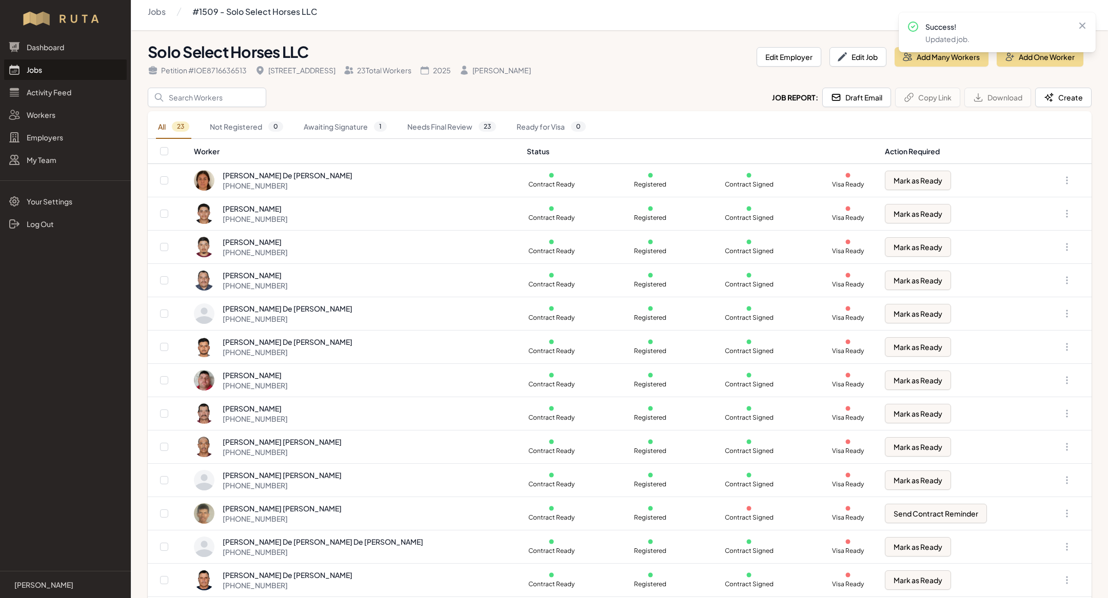
click at [58, 68] on link "Jobs" at bounding box center [65, 69] width 123 height 21
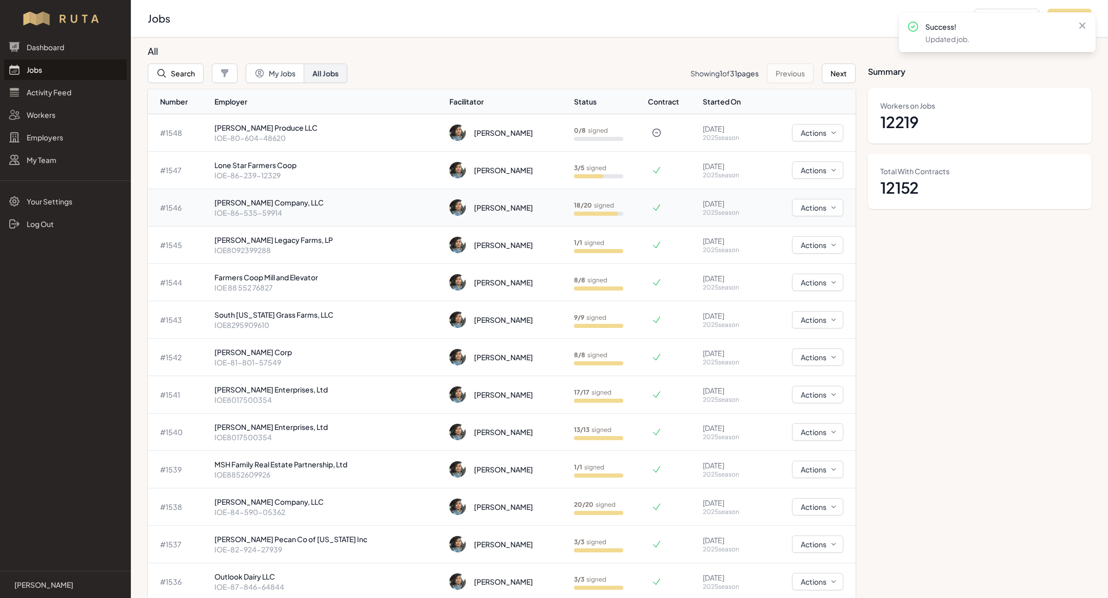
click at [267, 204] on p "[PERSON_NAME] Company, LLC" at bounding box center [327, 202] width 227 height 10
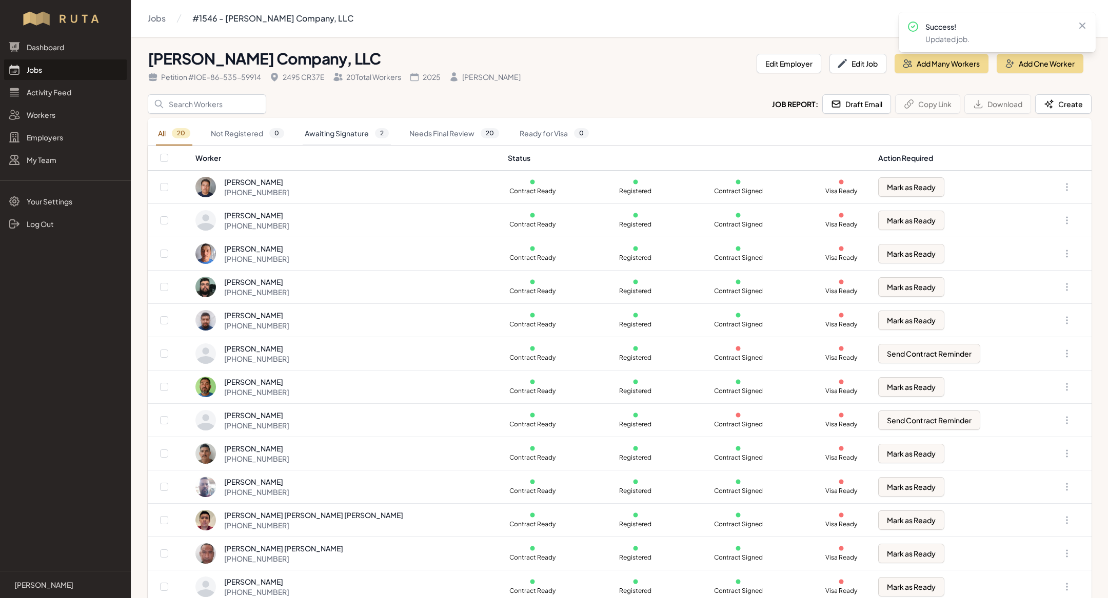
click at [345, 127] on link "Awaiting Signature 2" at bounding box center [347, 134] width 88 height 24
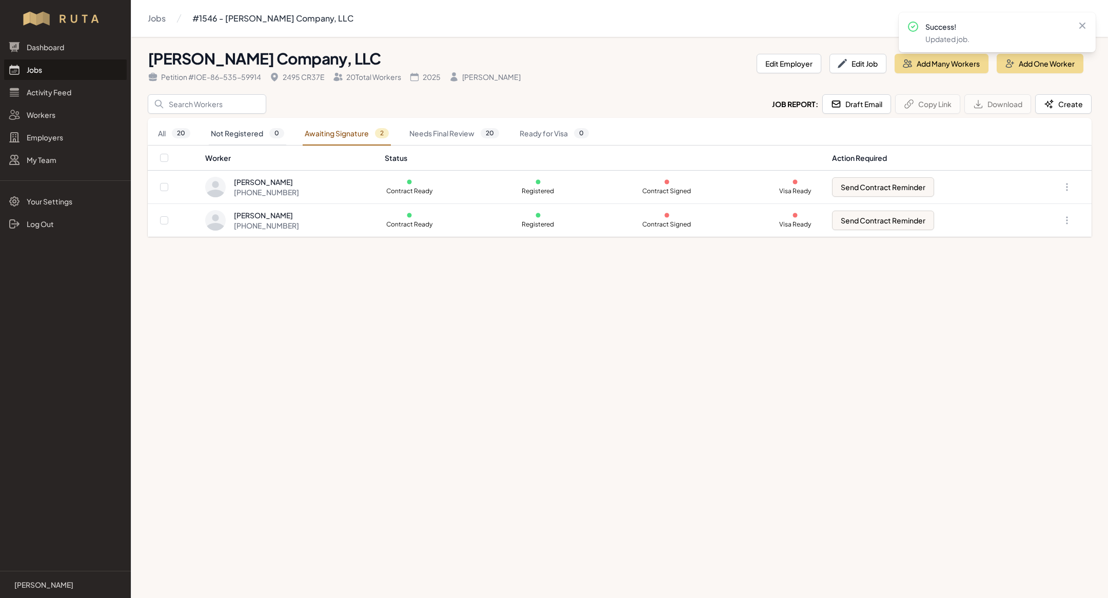
click at [269, 128] on link "Not Registered 0" at bounding box center [247, 134] width 77 height 24
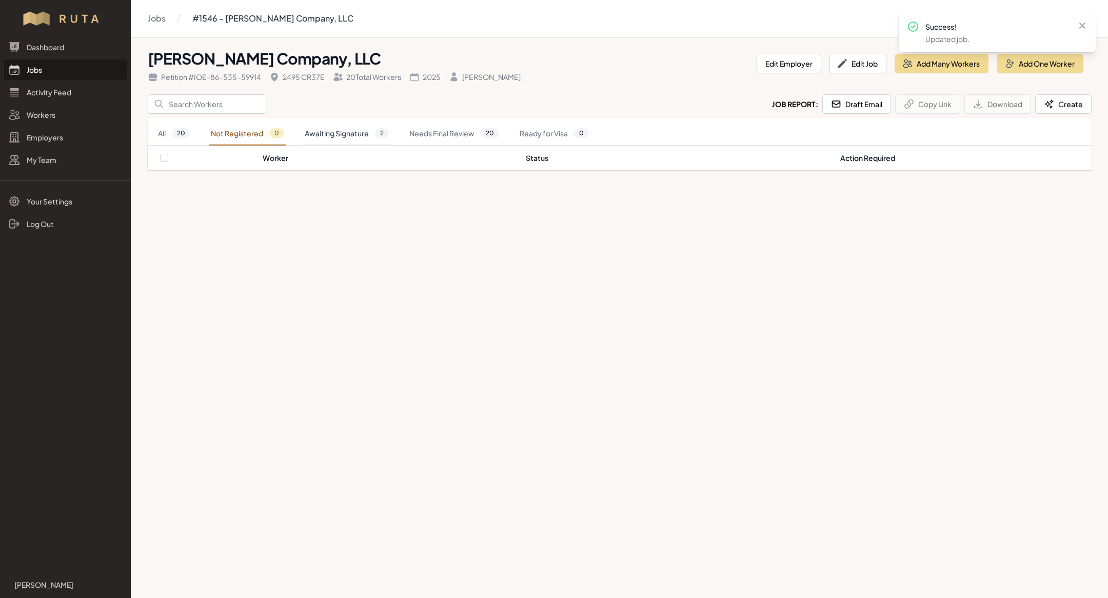
click at [342, 131] on link "Awaiting Signature 2" at bounding box center [347, 134] width 88 height 24
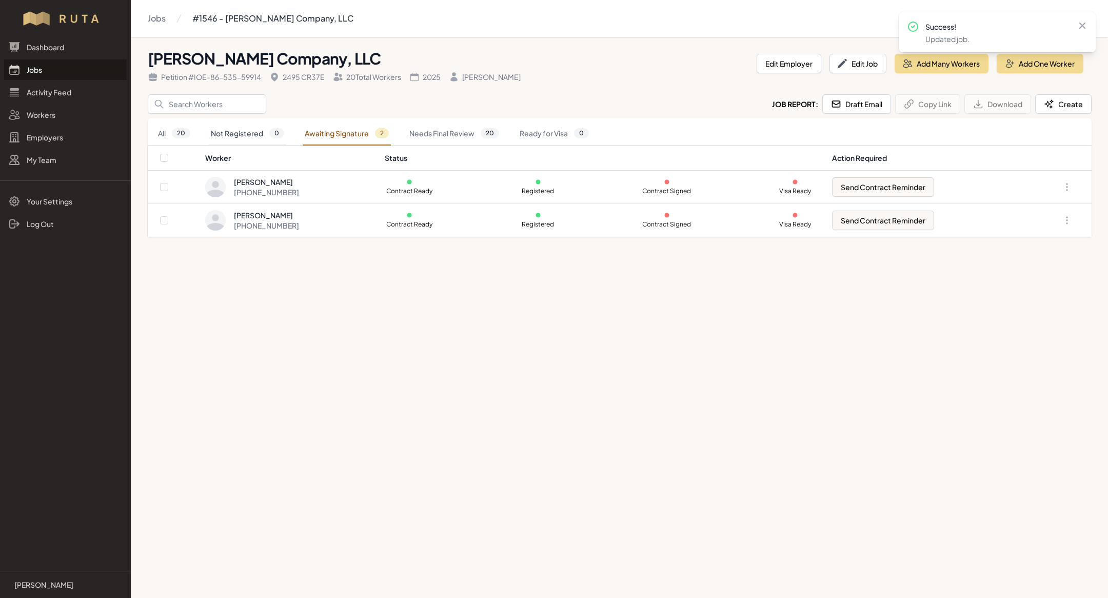
click at [260, 138] on link "Not Registered 0" at bounding box center [247, 134] width 77 height 24
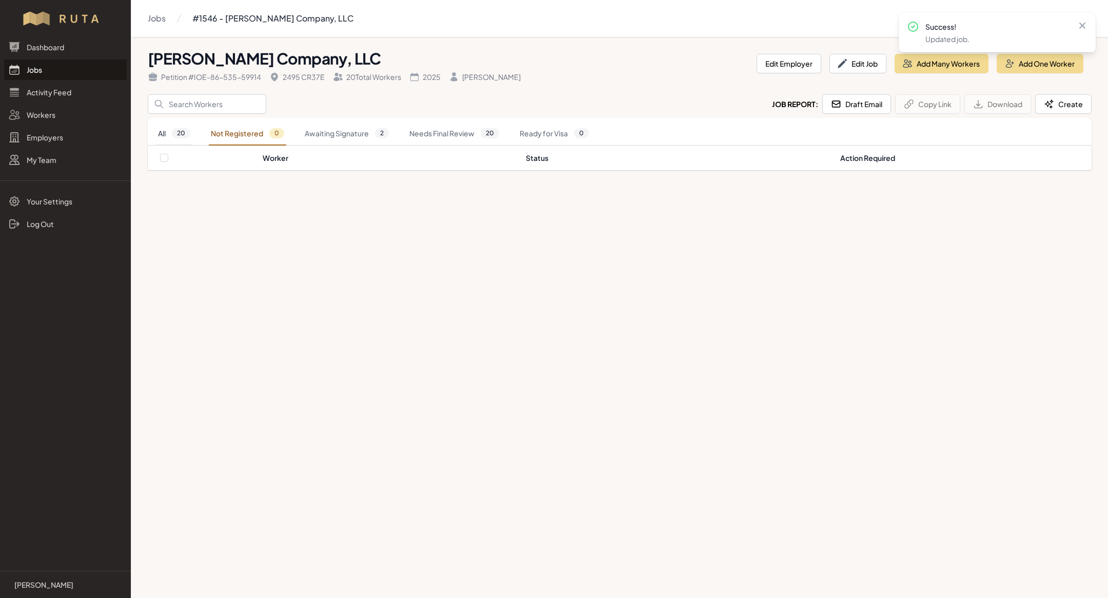
click at [177, 139] on link "All 20" at bounding box center [174, 134] width 36 height 24
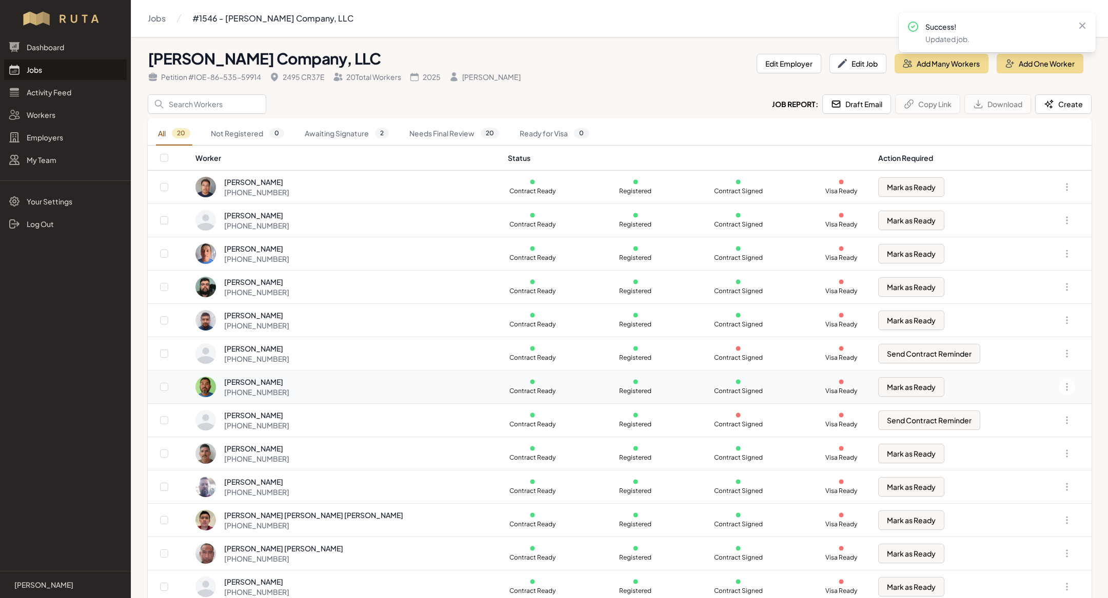
click at [317, 396] on td "[PERSON_NAME] [PHONE_NUMBER]" at bounding box center [348, 387] width 307 height 33
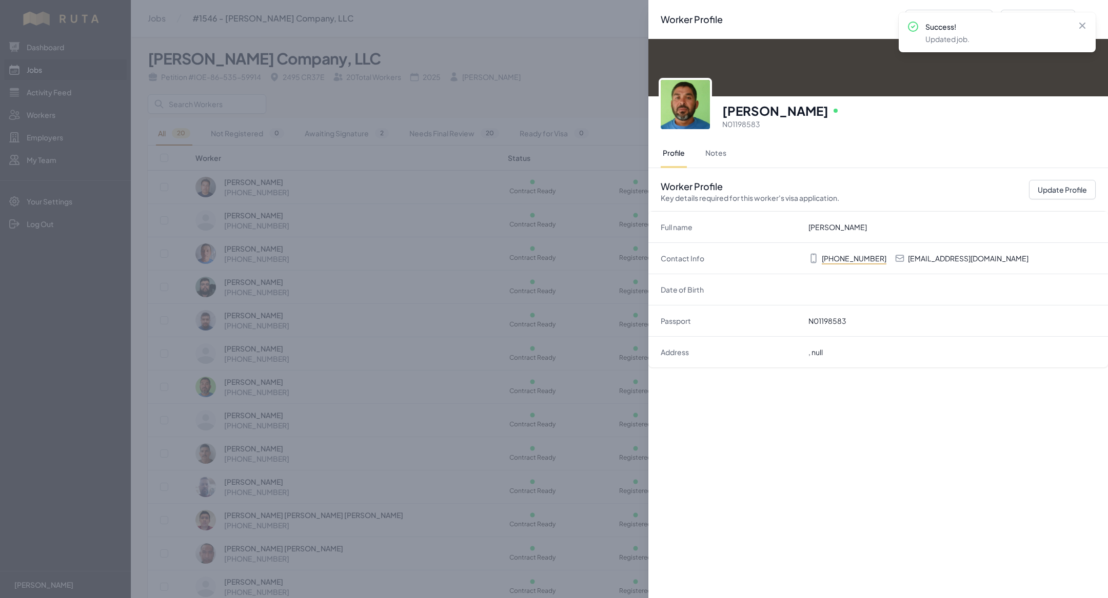
click at [316, 390] on div "Worker Profile Previous Worker Next Worker Close panel [PERSON_NAME] Online N01…" at bounding box center [554, 299] width 1108 height 598
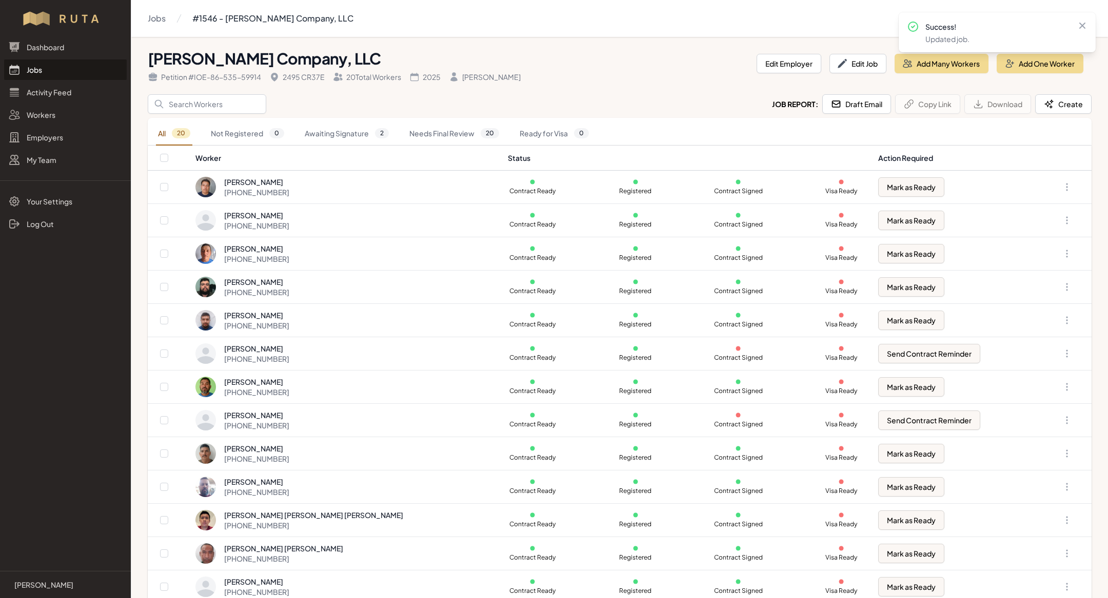
click at [57, 71] on link "Jobs" at bounding box center [65, 69] width 123 height 21
